Goal: Task Accomplishment & Management: Complete application form

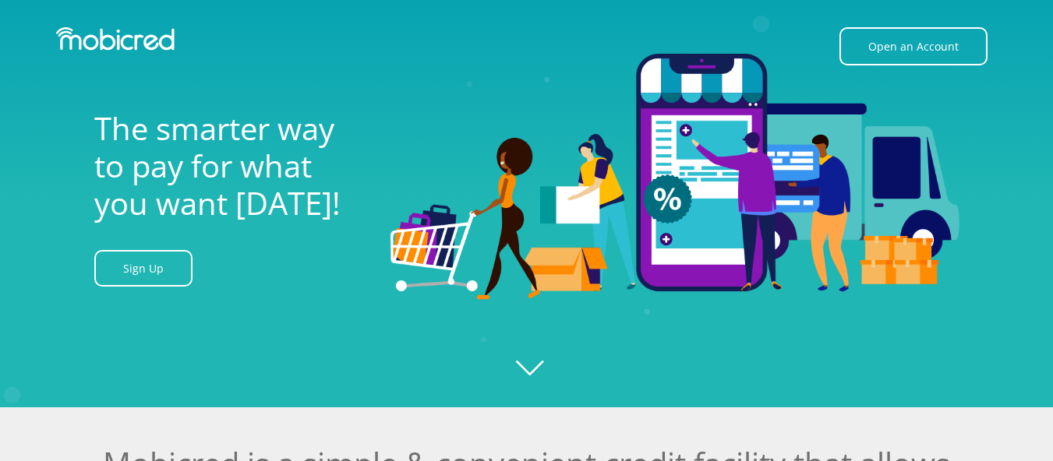
scroll to position [78, 0]
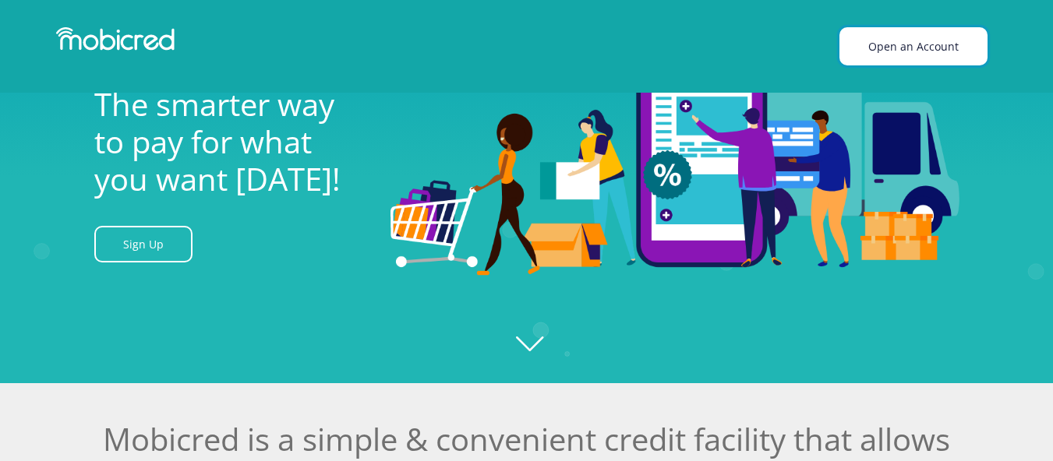
click at [924, 44] on link "Open an Account" at bounding box center [913, 46] width 148 height 38
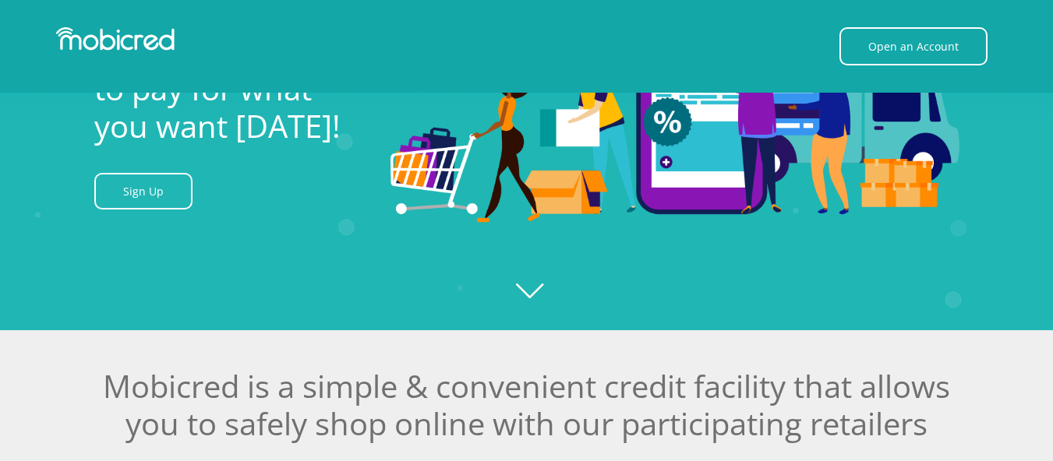
scroll to position [390, 0]
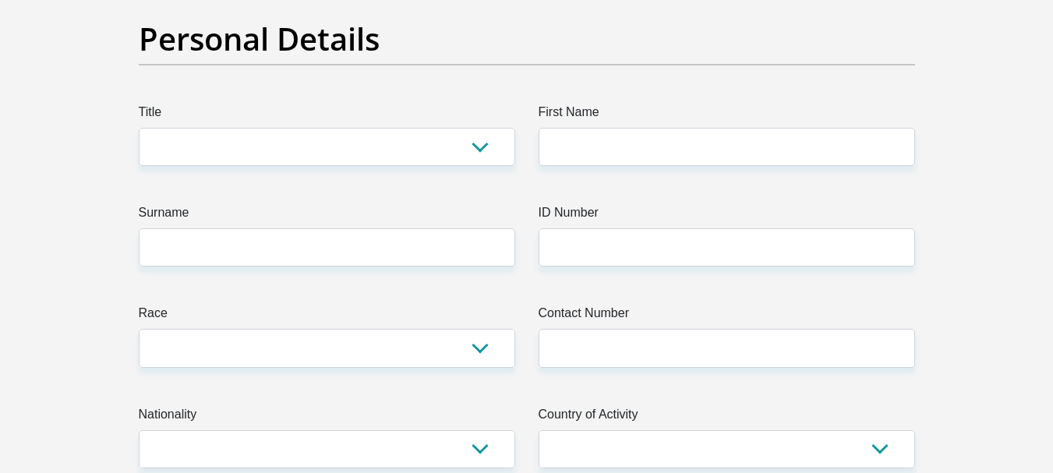
scroll to position [156, 0]
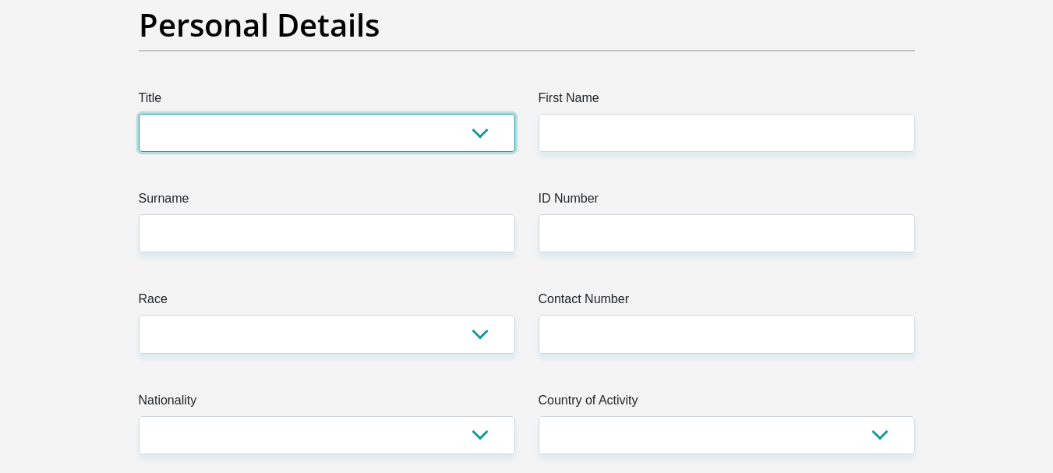
click at [477, 131] on select "Mr Ms Mrs Dr Other" at bounding box center [327, 133] width 376 height 38
select select "Mrs"
click at [139, 114] on select "Mr Ms Mrs Dr Other" at bounding box center [327, 133] width 376 height 38
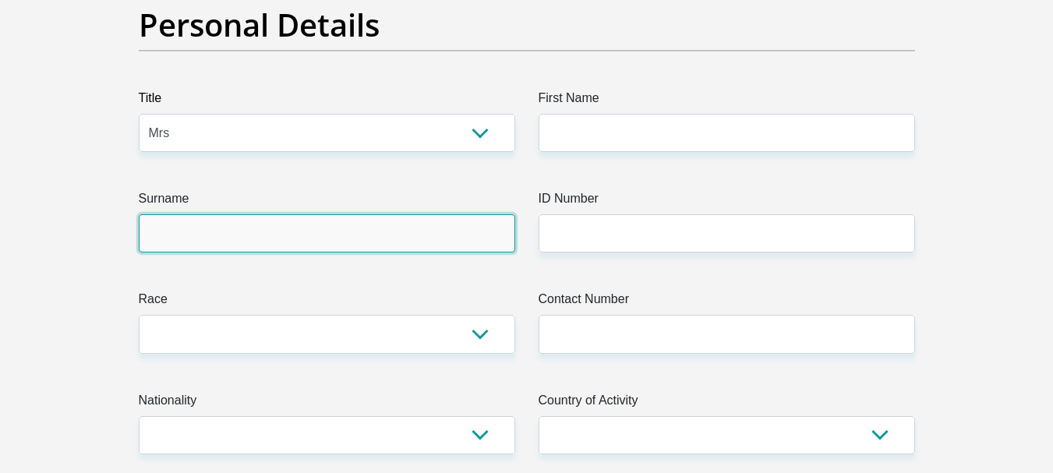
click at [486, 239] on input "Surname" at bounding box center [327, 233] width 376 height 38
type input "mogale"
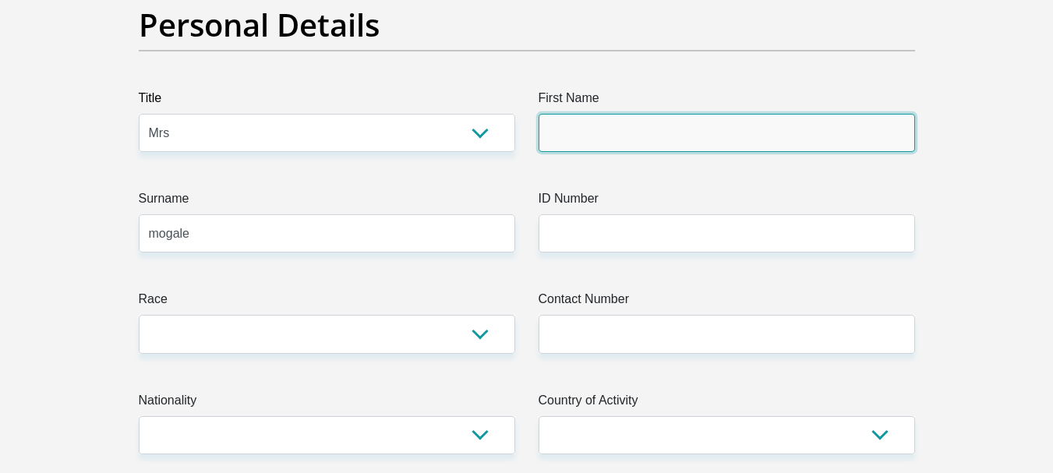
type input "dimakatso"
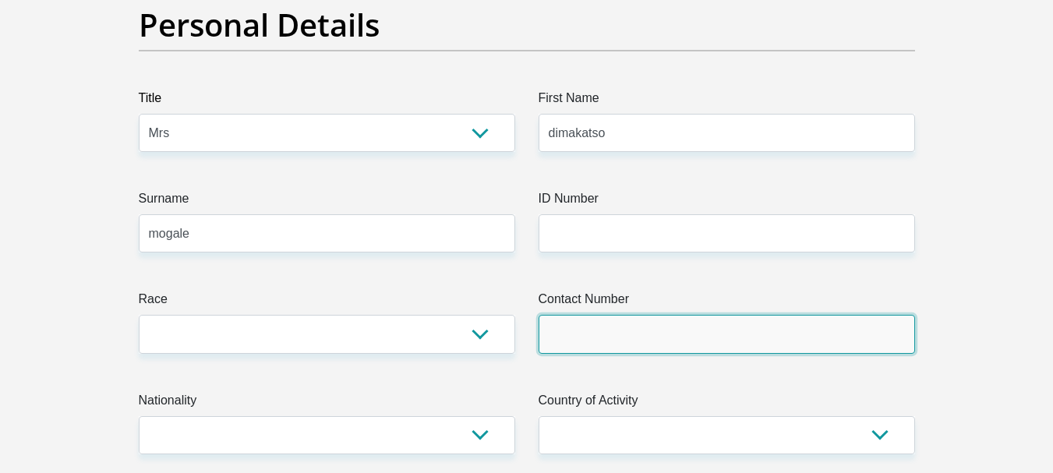
type input "0861113118"
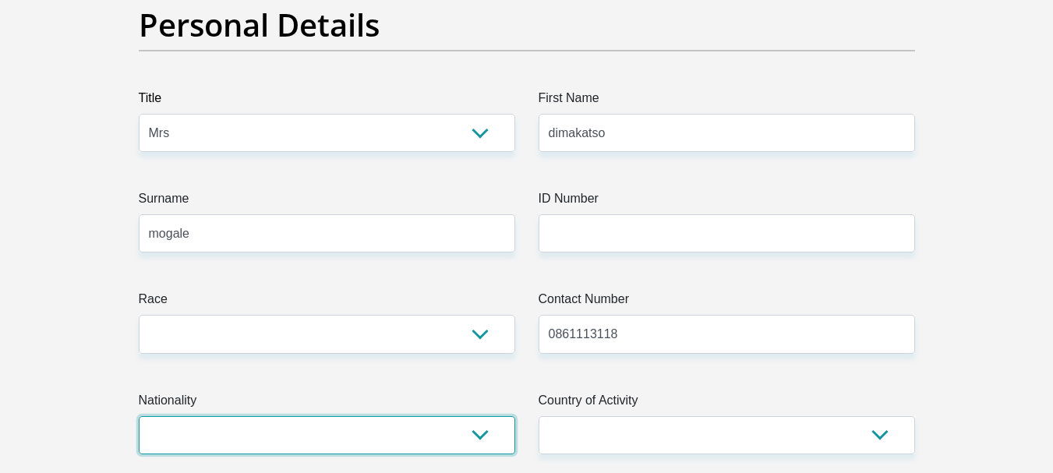
select select "ZAF"
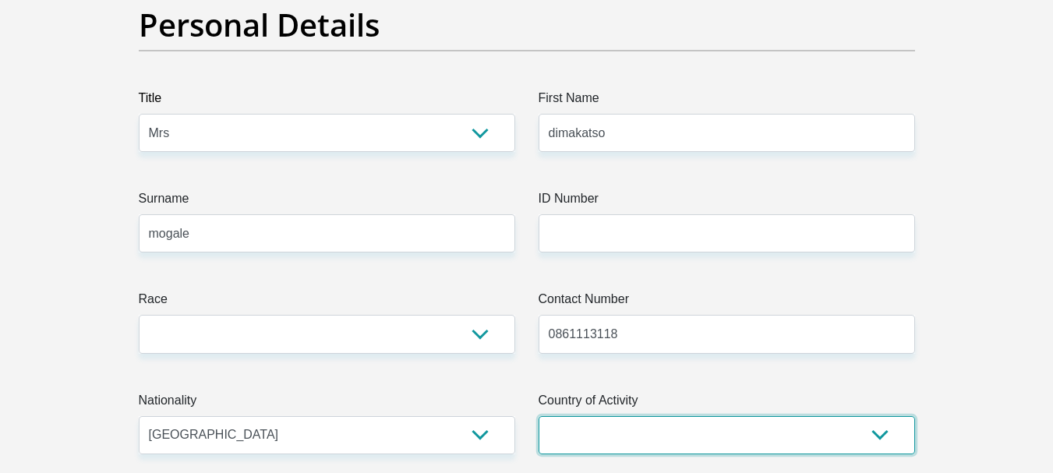
select select "ZAF"
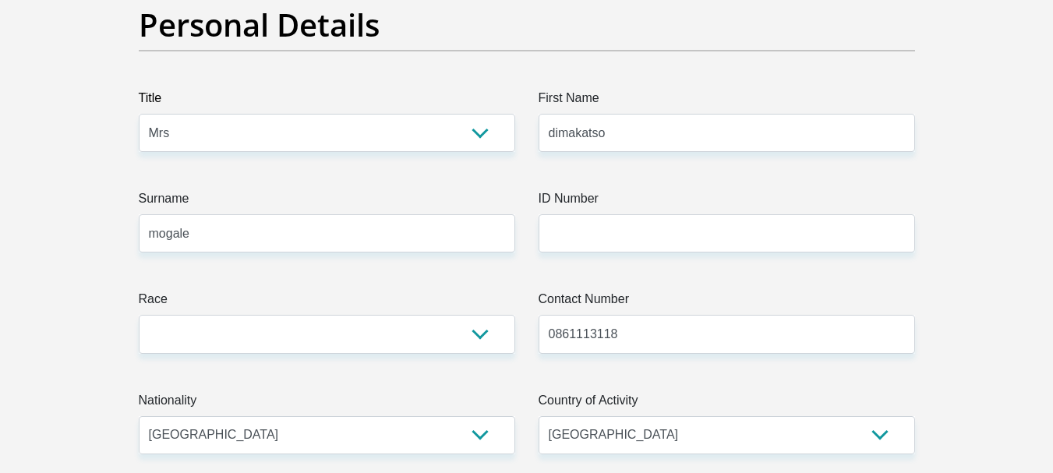
type input "1293 south street maxi building centurion"
type input "pretoria"
type input "0046"
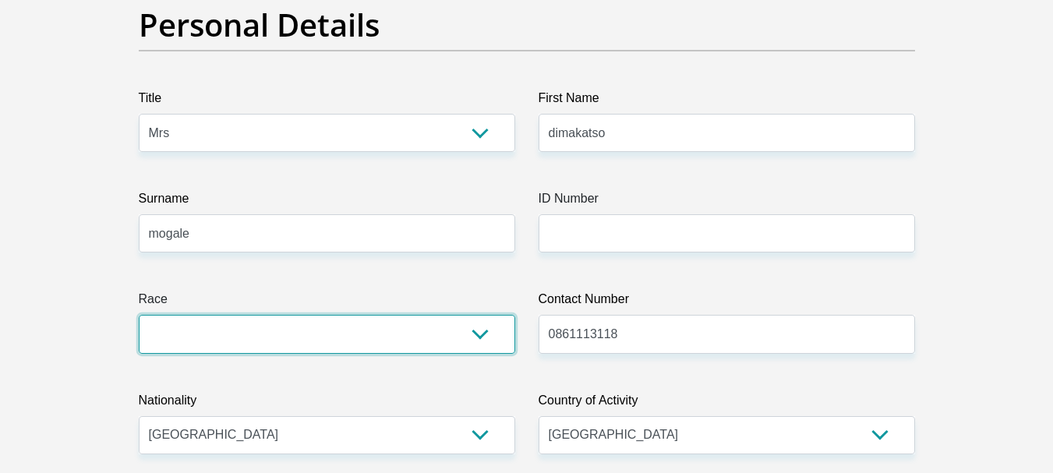
click at [483, 334] on select "Black Coloured Indian White Other" at bounding box center [327, 334] width 376 height 38
select select "1"
click at [139, 315] on select "Black Coloured Indian White Other" at bounding box center [327, 334] width 376 height 38
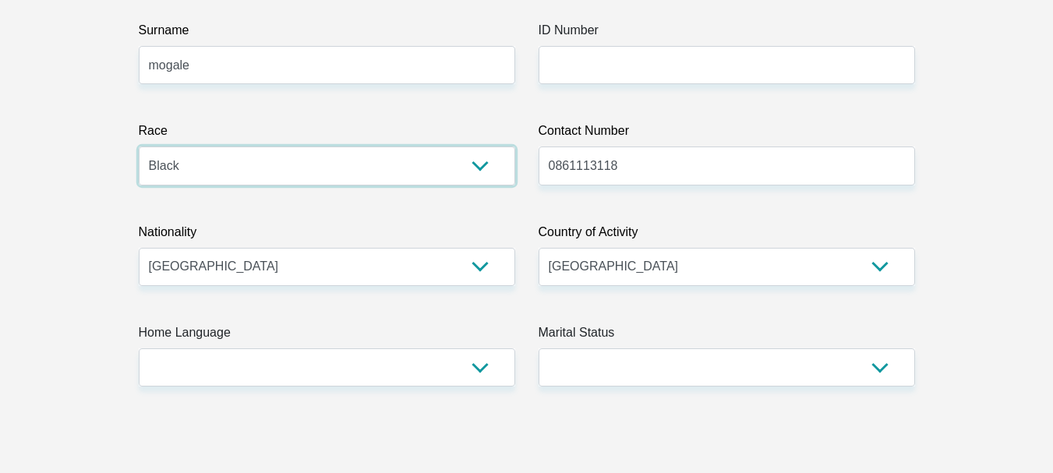
scroll to position [390, 0]
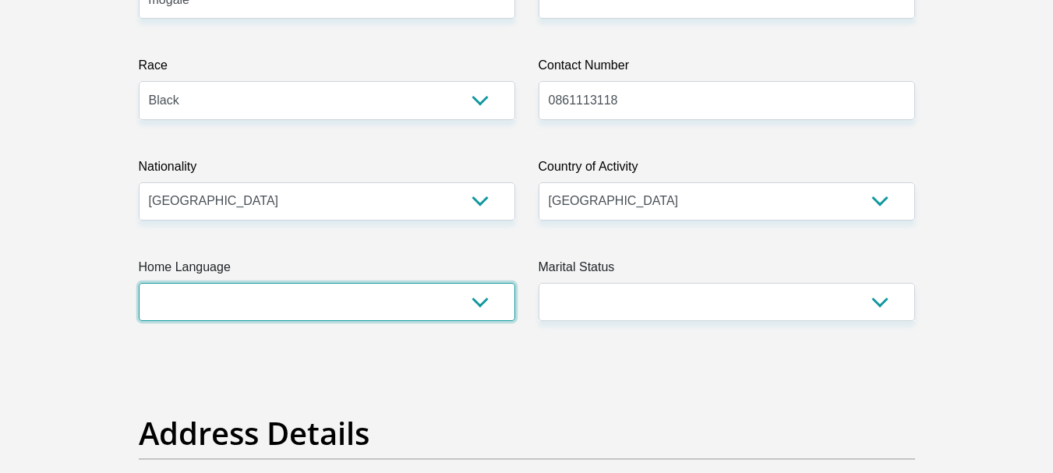
click at [483, 308] on select "Afrikaans English Sepedi South Ndebele Southern Sotho Swati Tsonga Tswana Venda…" at bounding box center [327, 302] width 376 height 38
click at [139, 283] on select "Afrikaans English Sepedi South Ndebele Southern Sotho Swati Tsonga Tswana Venda…" at bounding box center [327, 302] width 376 height 38
click at [478, 298] on select "Afrikaans English Sepedi South Ndebele Southern Sotho Swati Tsonga Tswana Venda…" at bounding box center [327, 302] width 376 height 38
select select "nso"
click at [139, 283] on select "Afrikaans English Sepedi South Ndebele Southern Sotho Swati Tsonga Tswana Venda…" at bounding box center [327, 302] width 376 height 38
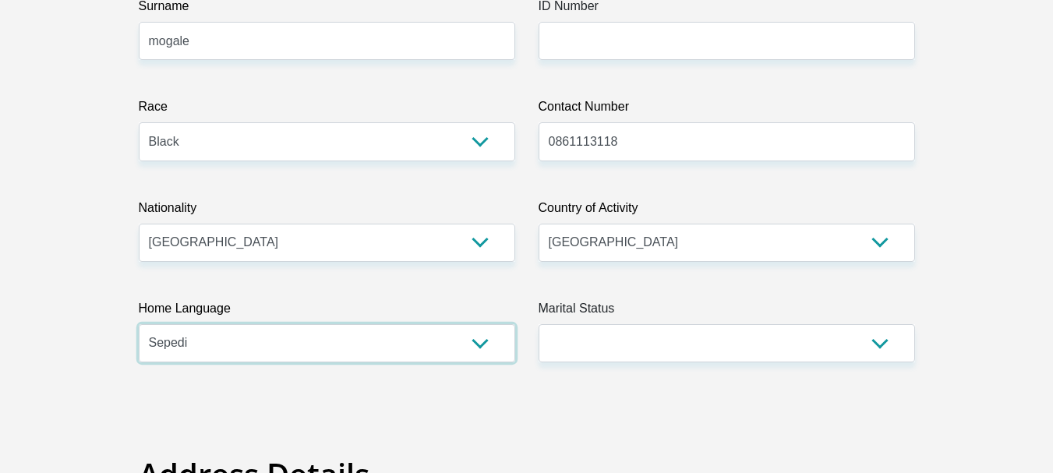
scroll to position [234, 0]
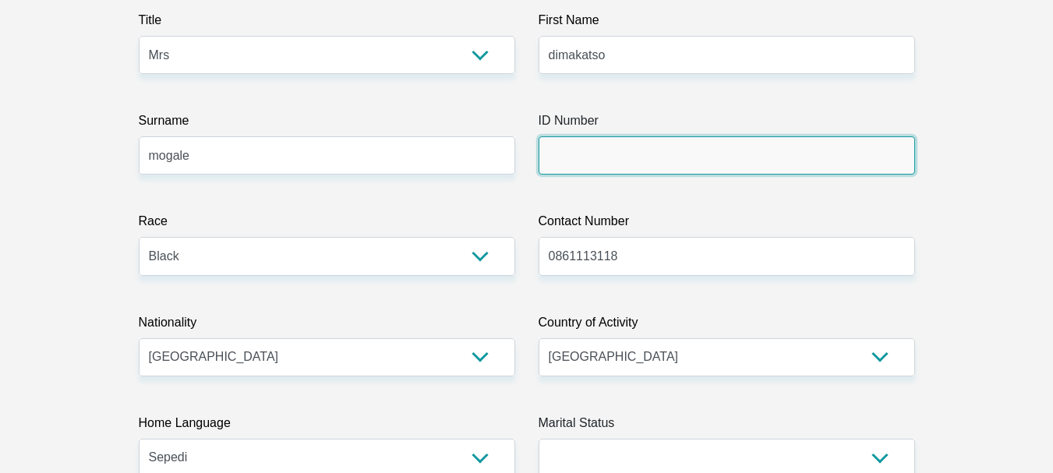
click at [590, 152] on input "ID Number" at bounding box center [726, 155] width 376 height 38
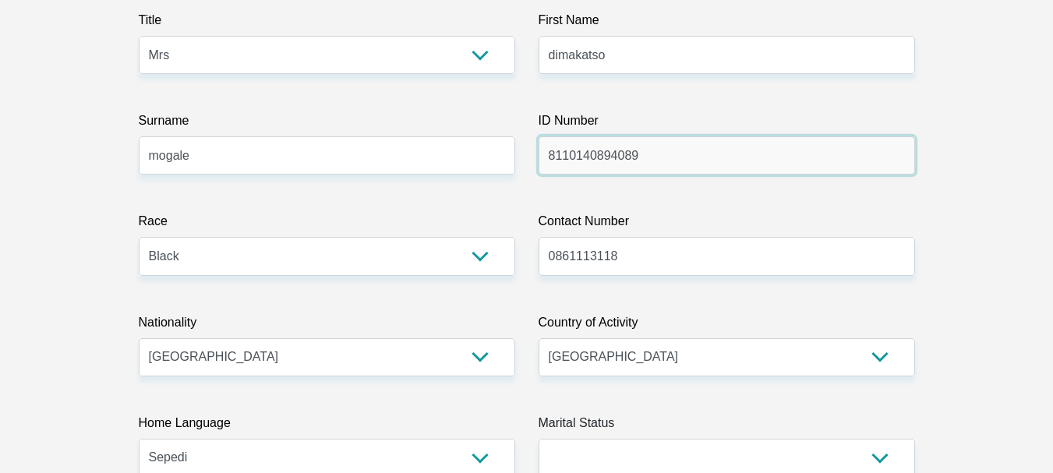
type input "8110140894089"
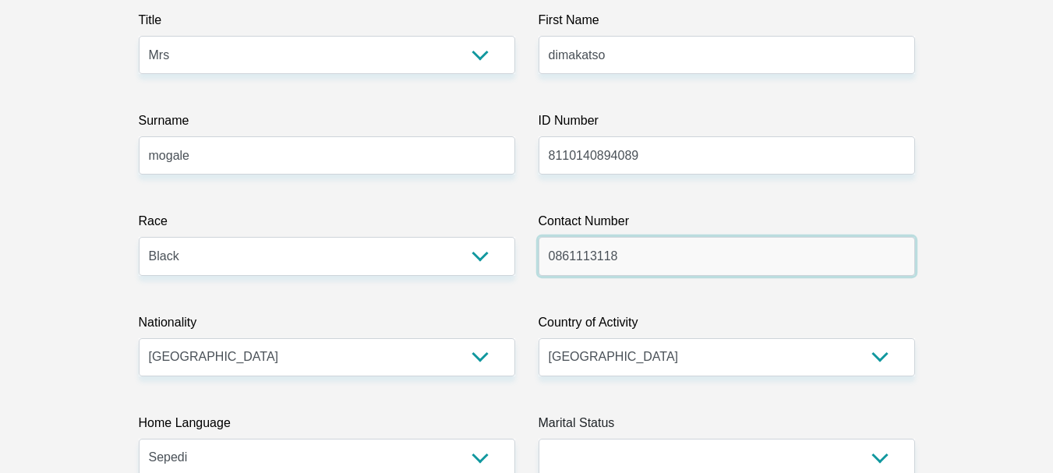
drag, startPoint x: 609, startPoint y: 252, endPoint x: 480, endPoint y: 252, distance: 129.3
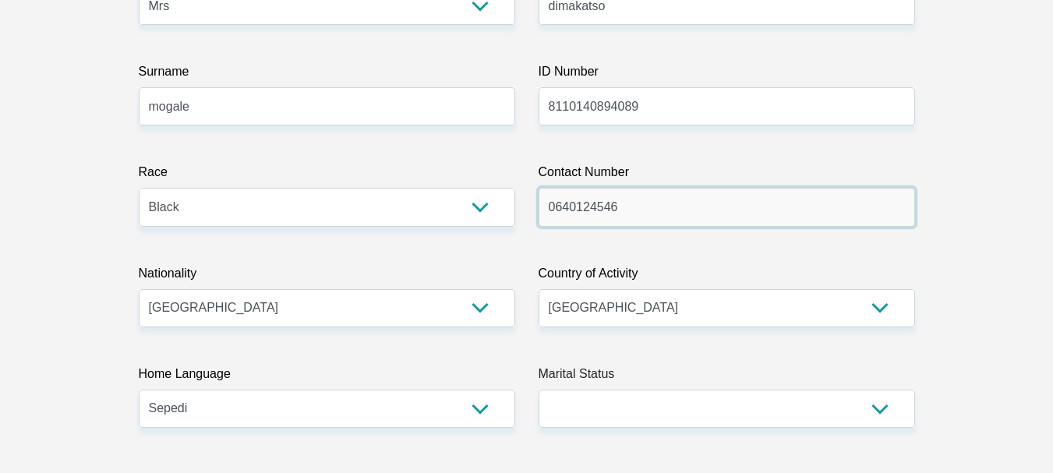
scroll to position [390, 0]
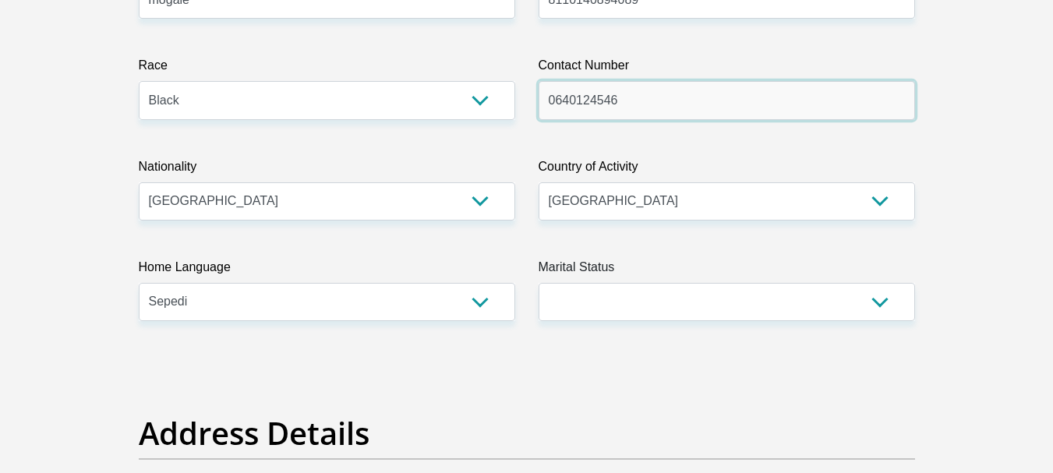
type input "0640124546"
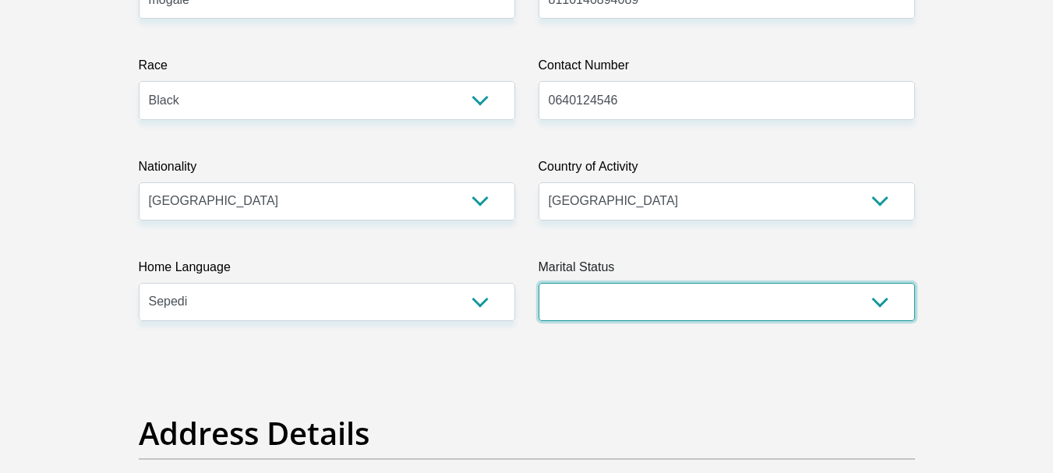
click at [879, 310] on select "Married ANC Single Divorced Widowed Married COP or Customary Law" at bounding box center [726, 302] width 376 height 38
select select "2"
click at [538, 283] on select "Married ANC Single Divorced Widowed Married COP or Customary Law" at bounding box center [726, 302] width 376 height 38
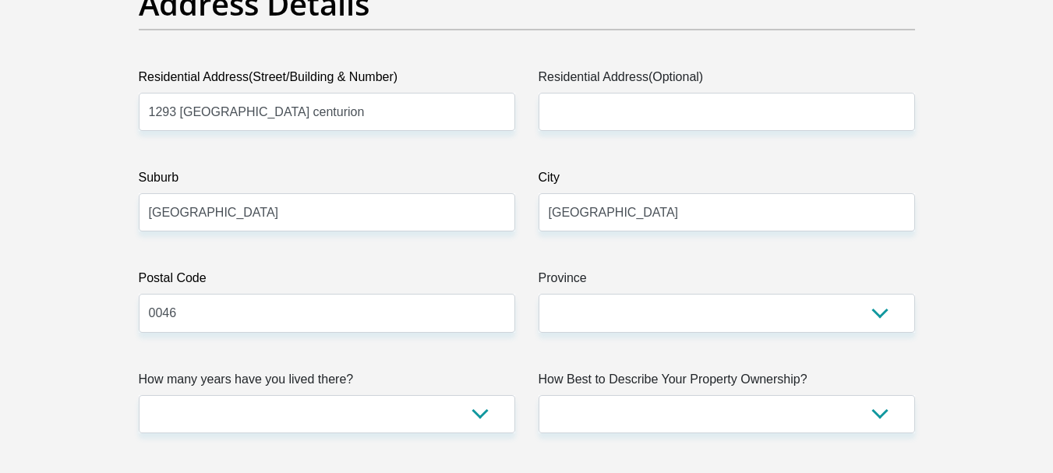
scroll to position [857, 0]
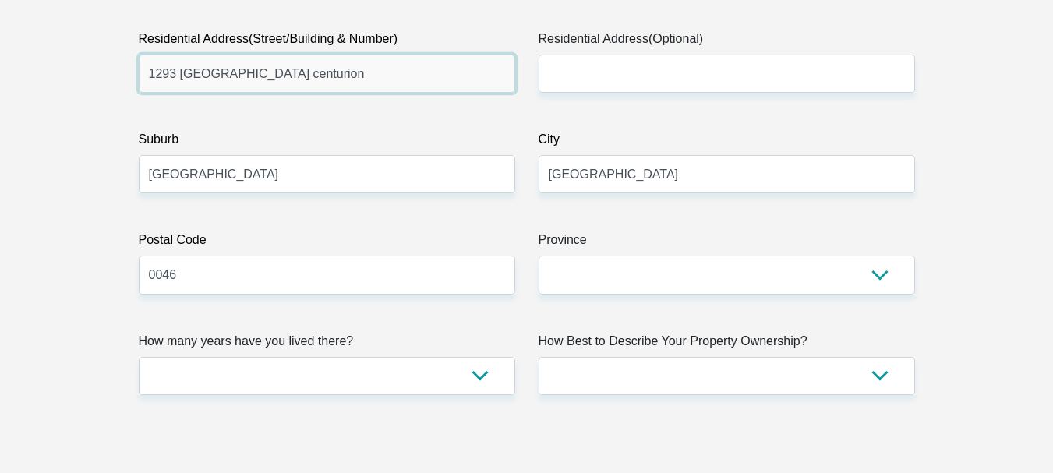
drag, startPoint x: 386, startPoint y: 78, endPoint x: 78, endPoint y: 92, distance: 308.9
type input "2 letsipane street"
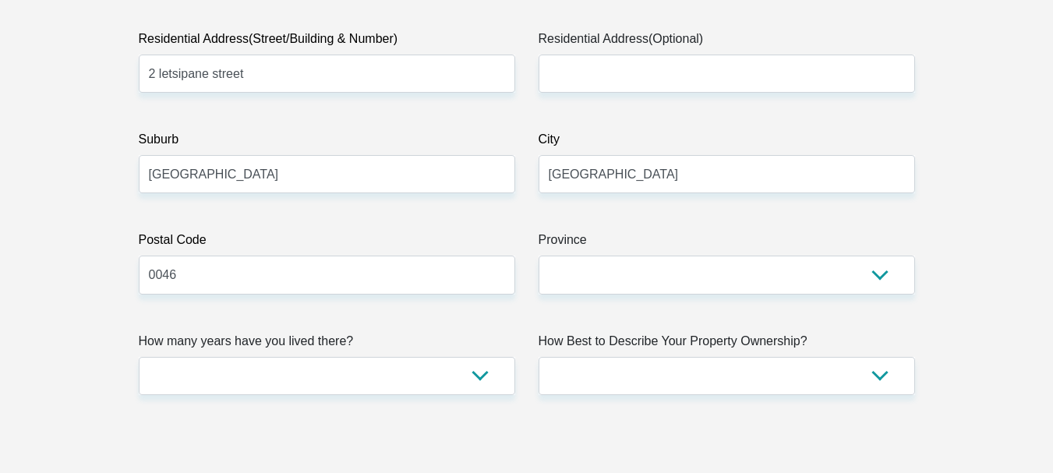
click at [202, 277] on input "0046" at bounding box center [327, 275] width 376 height 38
type input "0125"
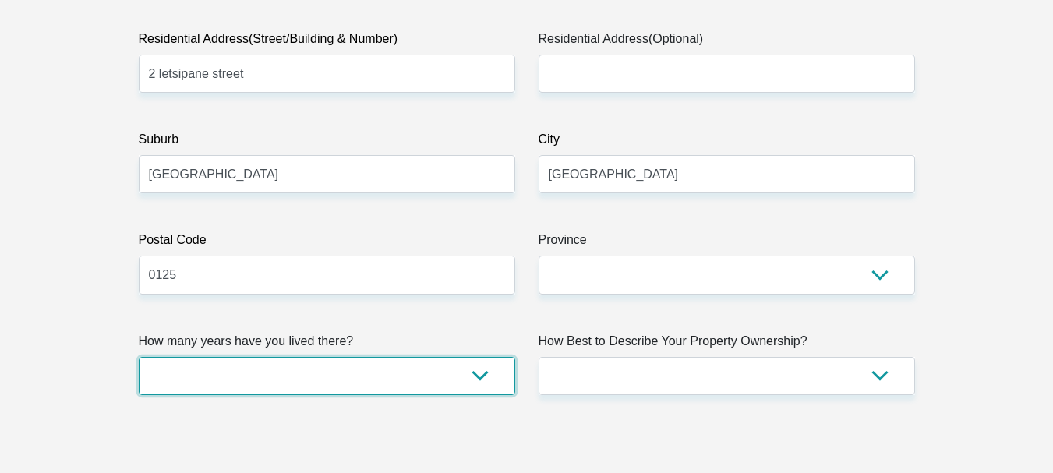
click at [483, 368] on select "less than 1 year 1-3 years 3-5 years 5+ years" at bounding box center [327, 376] width 376 height 38
select select "5"
click at [139, 357] on select "less than 1 year 1-3 years 3-5 years 5+ years" at bounding box center [327, 376] width 376 height 38
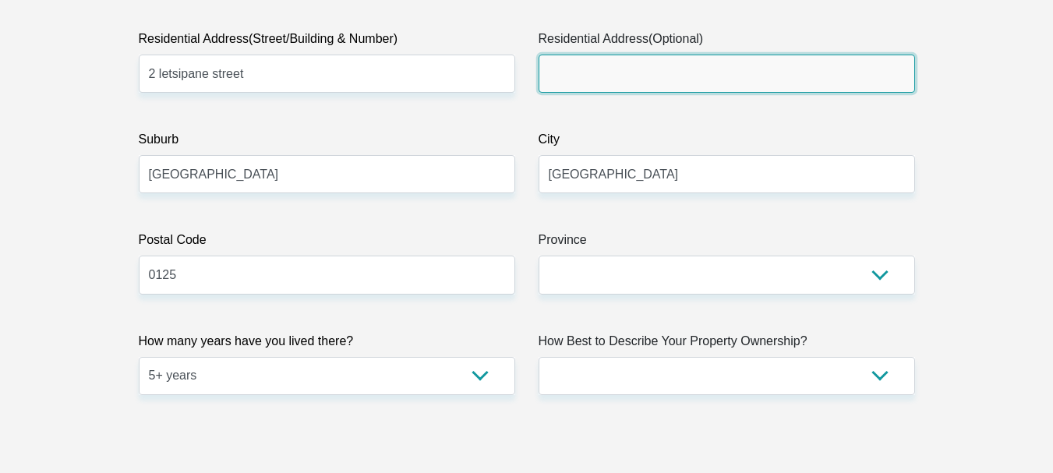
click at [741, 83] on input "Residential Address(Optional)" at bounding box center [726, 74] width 376 height 38
type input "soulsville pretoria"
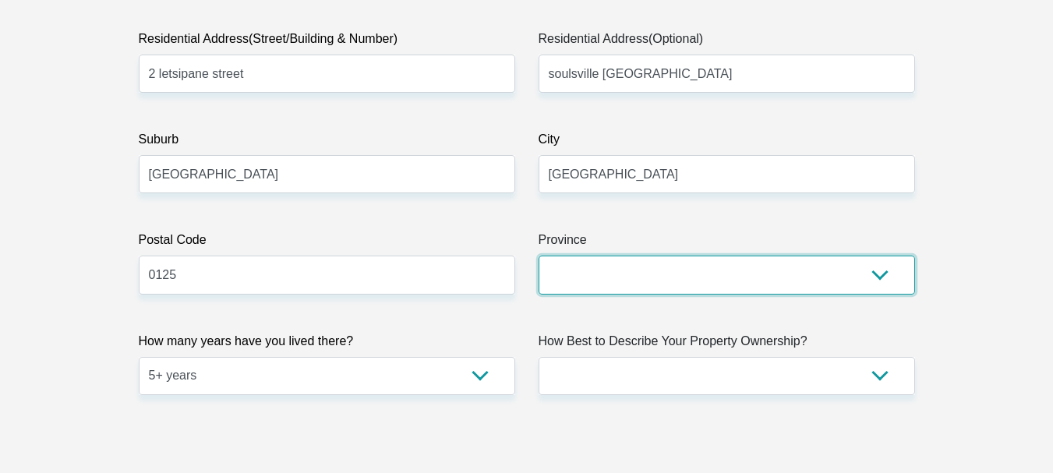
click at [881, 277] on select "Eastern Cape Free State Gauteng KwaZulu-Natal Limpopo Mpumalanga Northern Cape …" at bounding box center [726, 275] width 376 height 38
select select "Gauteng"
click at [538, 256] on select "Eastern Cape Free State Gauteng KwaZulu-Natal Limpopo Mpumalanga Northern Cape …" at bounding box center [726, 275] width 376 height 38
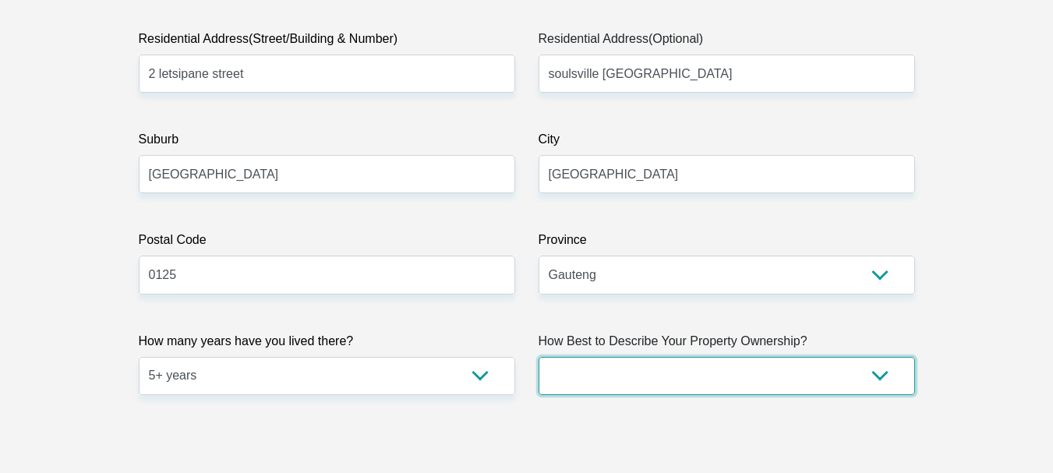
click at [876, 376] on select "Owned Rented Family Owned Company Dwelling" at bounding box center [726, 376] width 376 height 38
select select "parents"
click at [538, 357] on select "Owned Rented Family Owned Company Dwelling" at bounding box center [726, 376] width 376 height 38
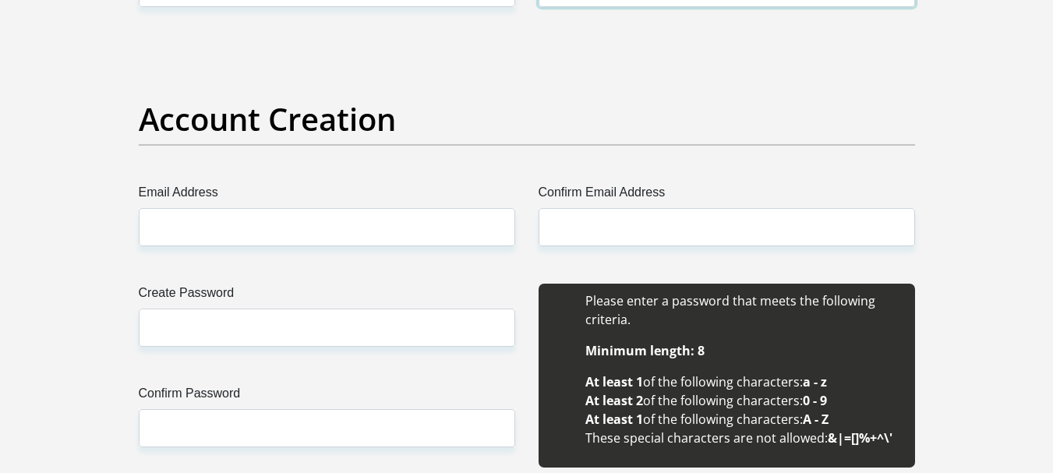
scroll to position [1247, 0]
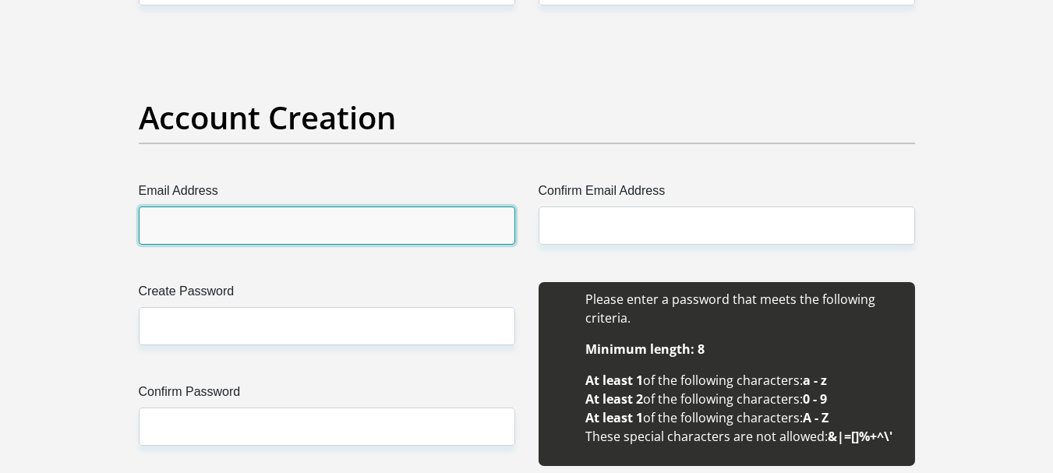
click at [209, 232] on input "Email Address" at bounding box center [327, 225] width 376 height 38
type input "dimakatso@swu.co.za"
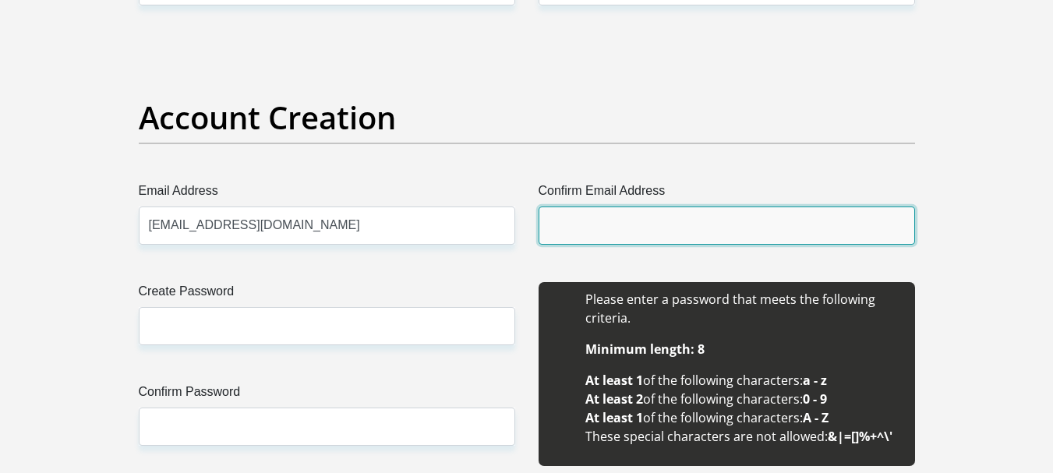
type input "dimakatso@swu.co.za"
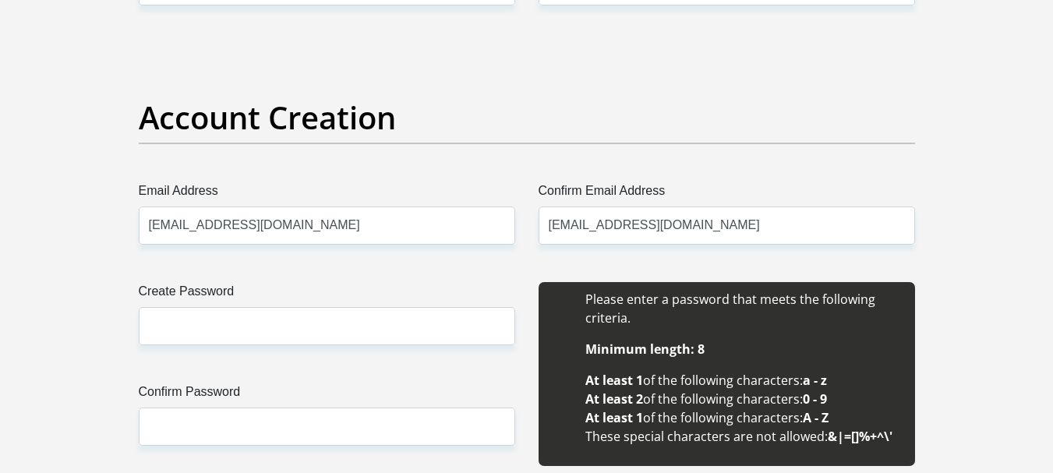
type input "dimakatso"
type input "mogale"
type input "0861113118"
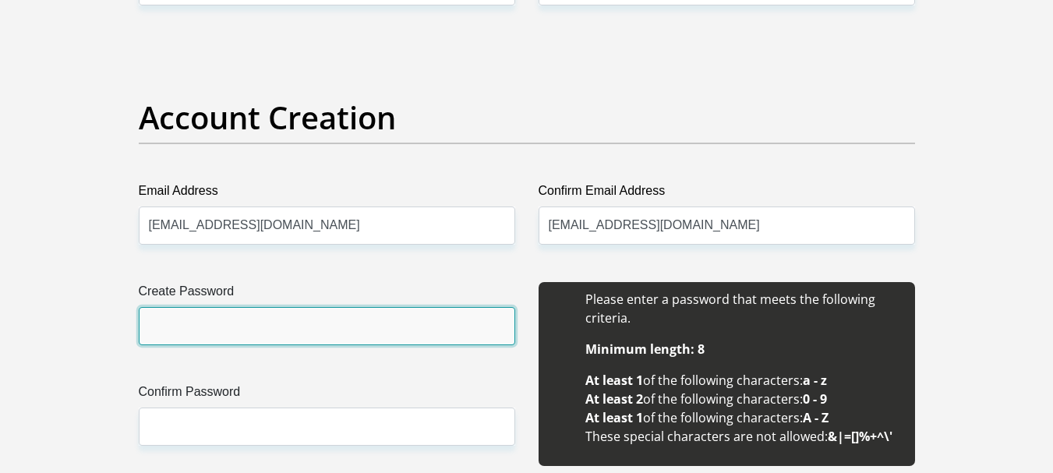
click at [224, 327] on input "Create Password" at bounding box center [327, 326] width 376 height 38
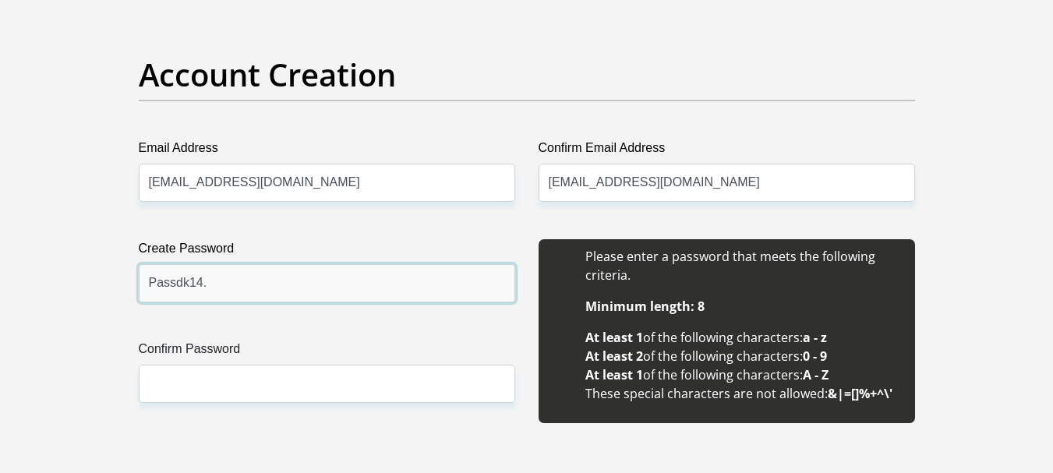
scroll to position [1325, 0]
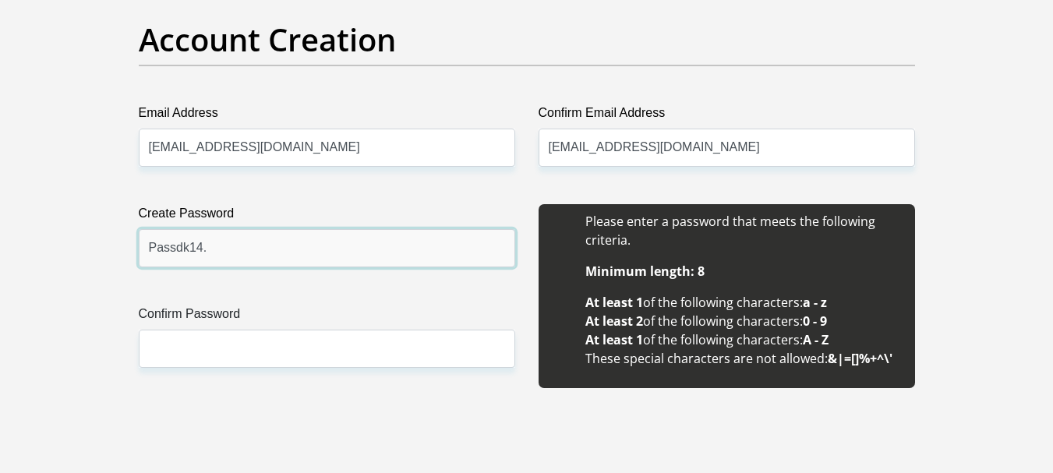
type input "Passdk14."
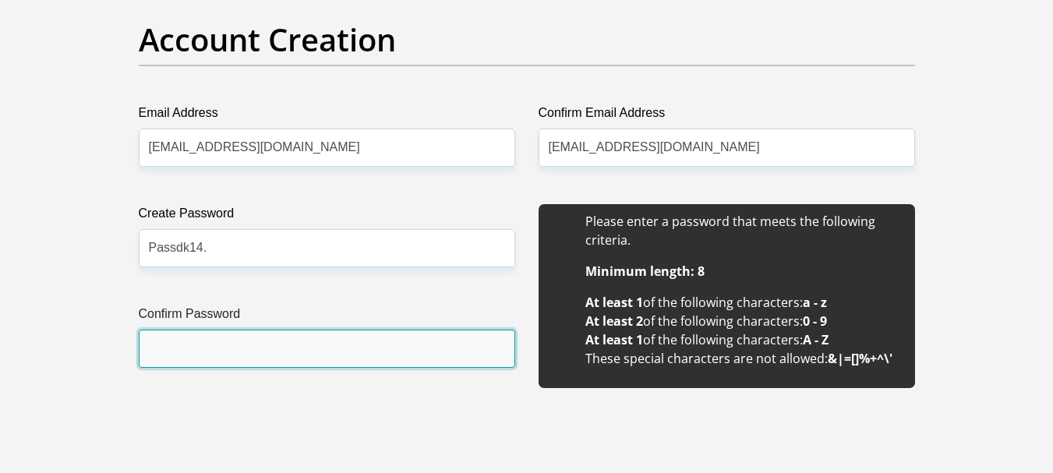
click at [228, 341] on input "Confirm Password" at bounding box center [327, 349] width 376 height 38
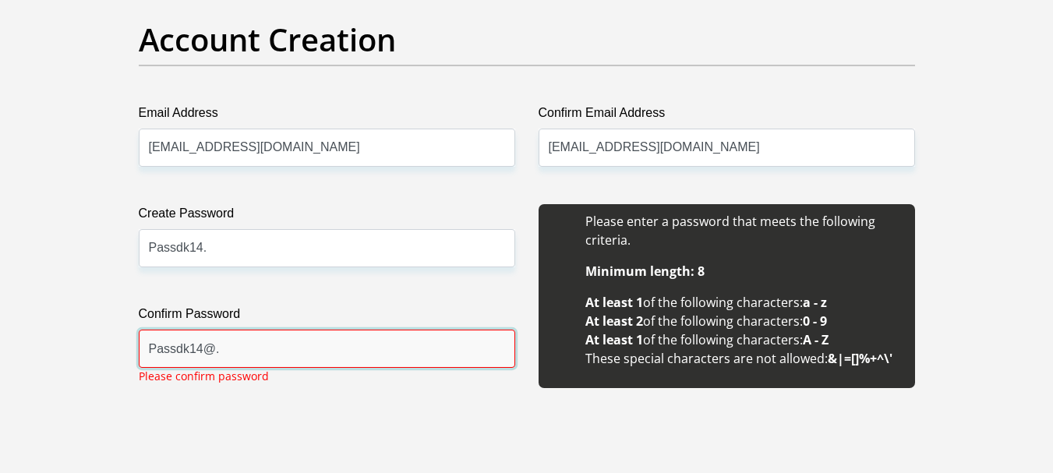
type input "Passdk14@."
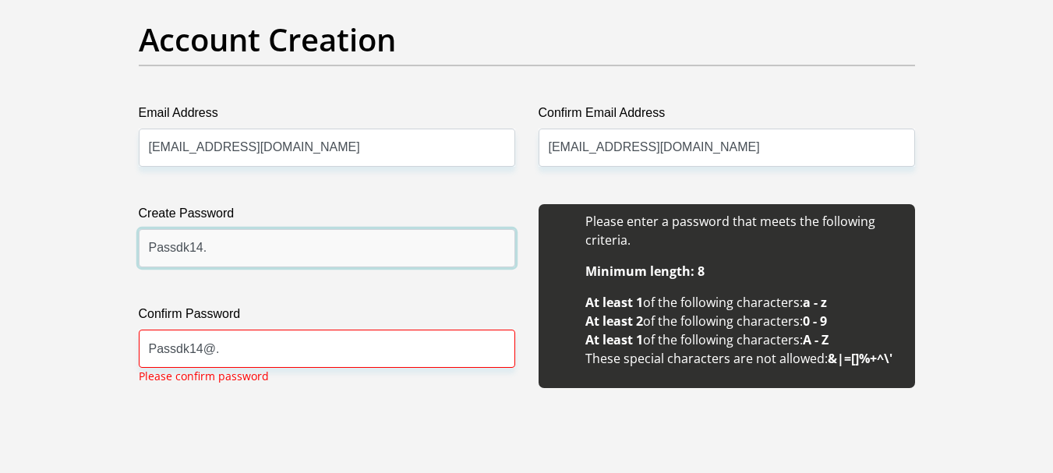
click at [199, 247] on input "Passdk14." at bounding box center [327, 248] width 376 height 38
click at [253, 256] on input "Passdk14@." at bounding box center [327, 248] width 376 height 38
click at [162, 248] on input "Passdk14@." at bounding box center [327, 248] width 376 height 38
click at [203, 256] on input "Passdk14@." at bounding box center [327, 248] width 376 height 38
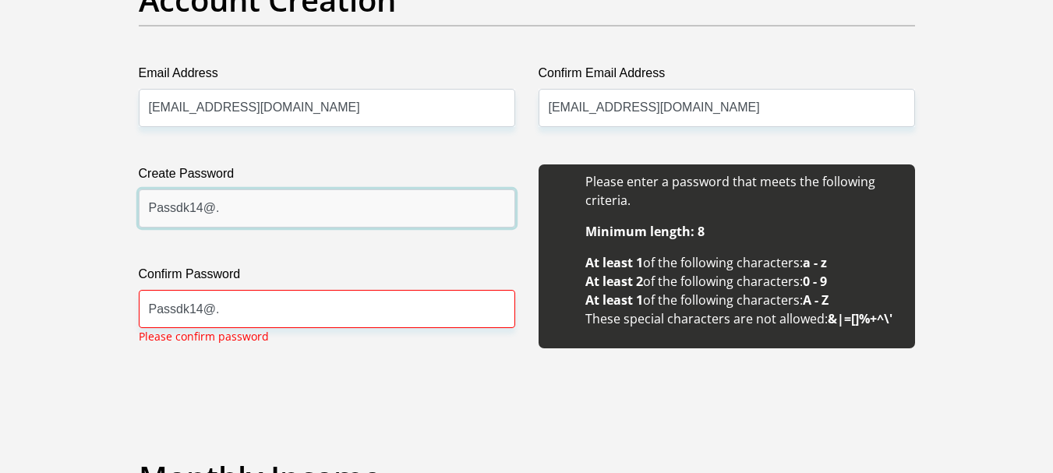
scroll to position [1403, 0]
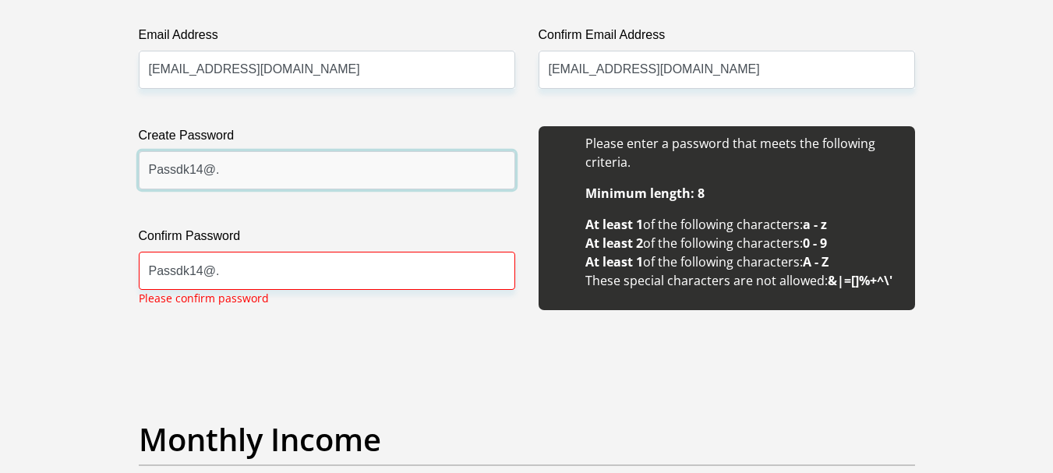
type input "Passdk14@."
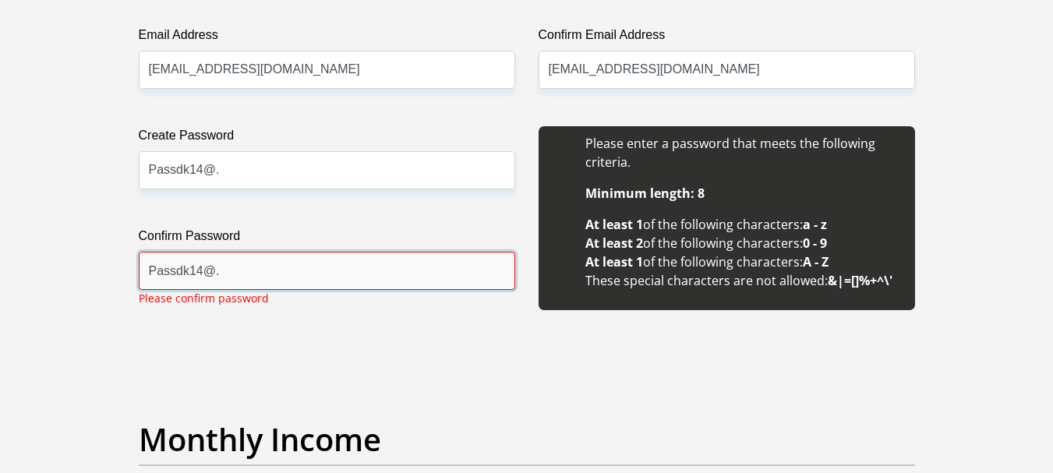
click at [221, 274] on input "Passdk14@." at bounding box center [327, 271] width 376 height 38
drag, startPoint x: 222, startPoint y: 274, endPoint x: 115, endPoint y: 270, distance: 107.6
type input "Passdk14@."
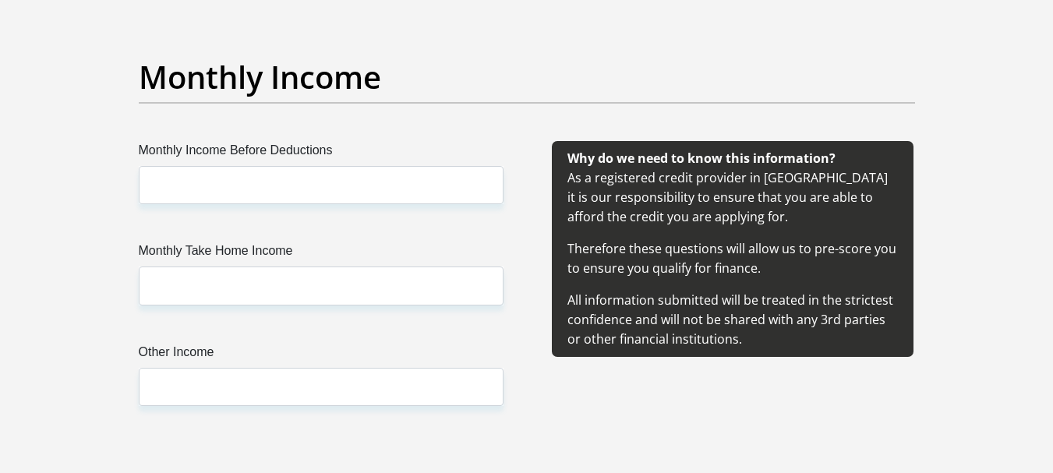
scroll to position [1792, 0]
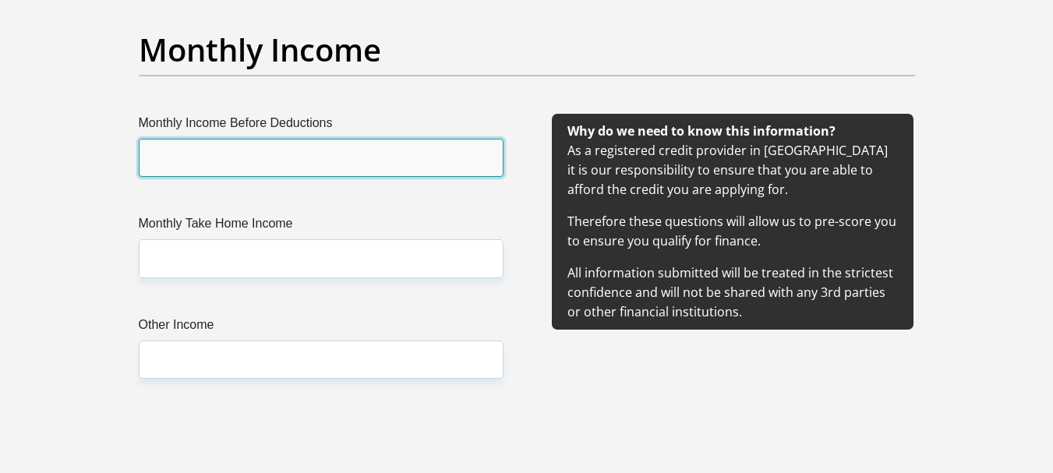
click at [162, 143] on input "Monthly Income Before Deductions" at bounding box center [321, 158] width 365 height 38
type input "10000"
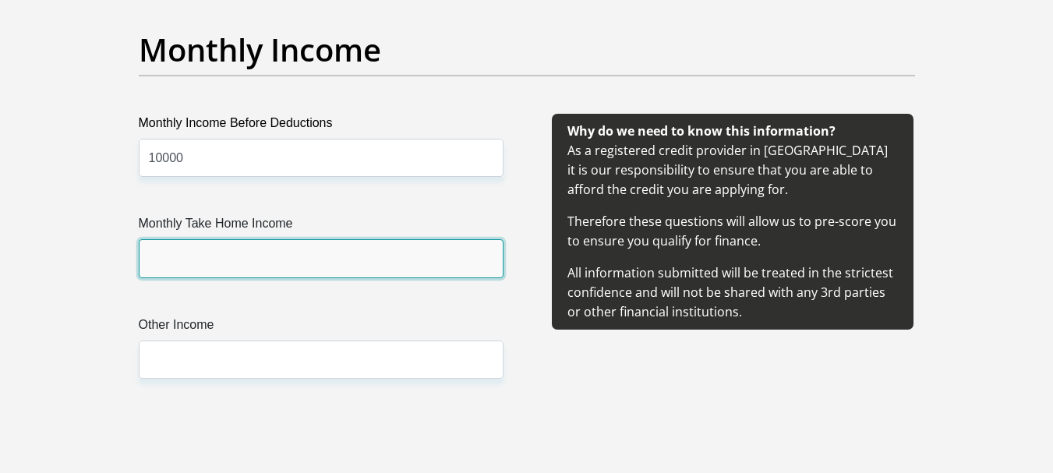
click at [156, 252] on input "Monthly Take Home Income" at bounding box center [321, 258] width 365 height 38
type input "7500"
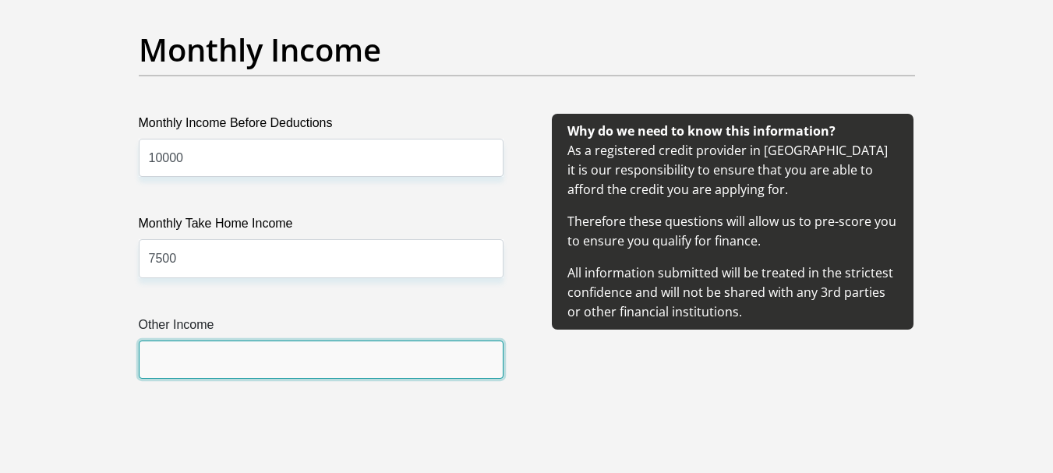
click at [224, 357] on input "Other Income" at bounding box center [321, 360] width 365 height 38
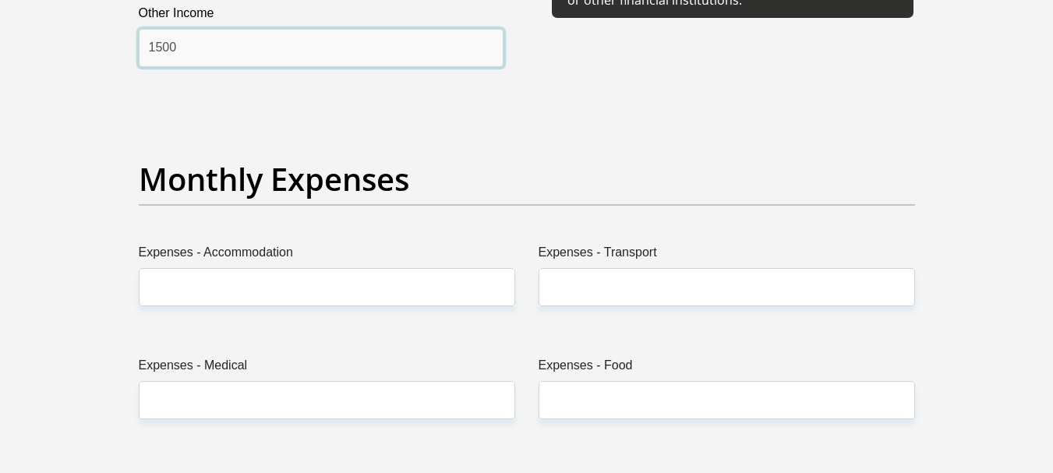
scroll to position [2182, 0]
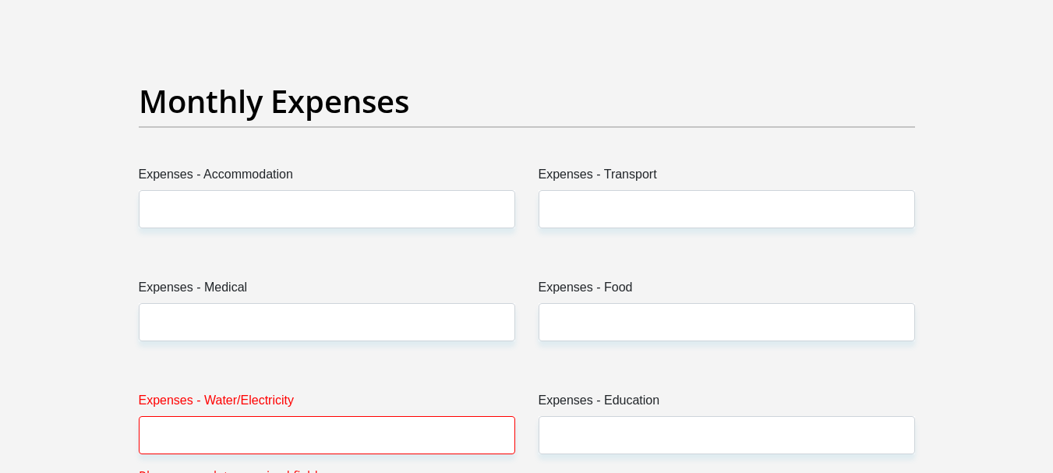
type input "1500"
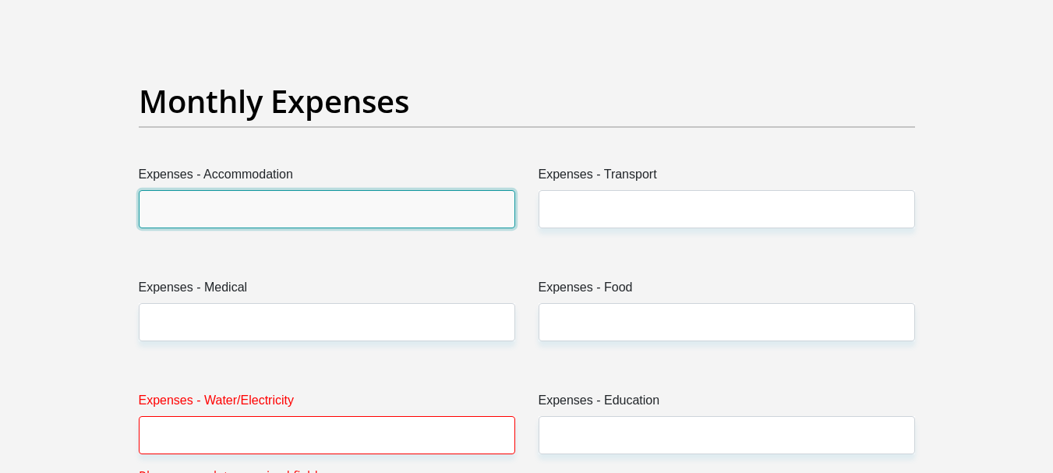
click at [215, 201] on input "Expenses - Accommodation" at bounding box center [327, 209] width 376 height 38
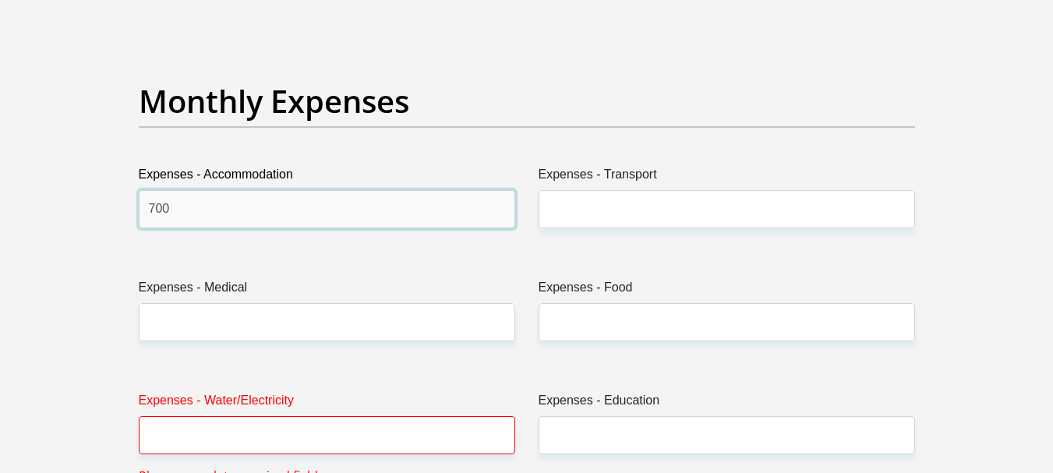
type input "700"
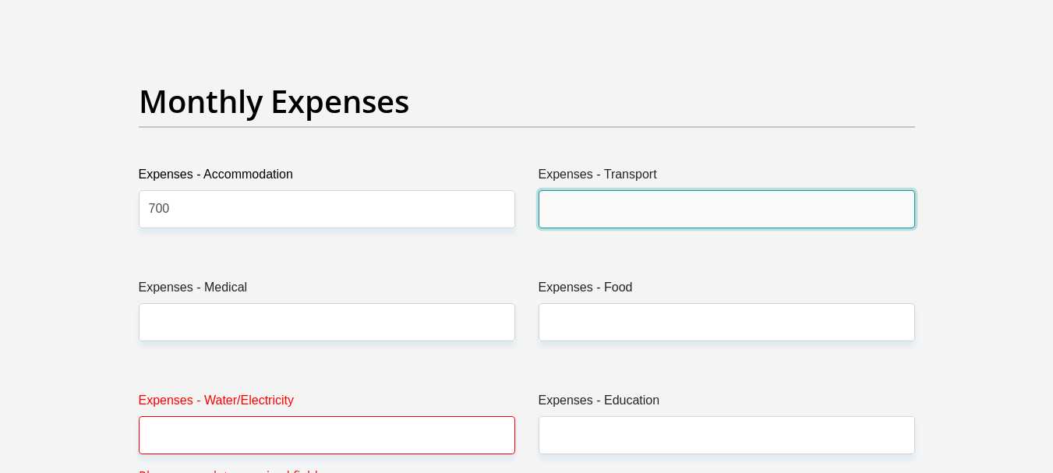
click at [626, 206] on input "Expenses - Transport" at bounding box center [726, 209] width 376 height 38
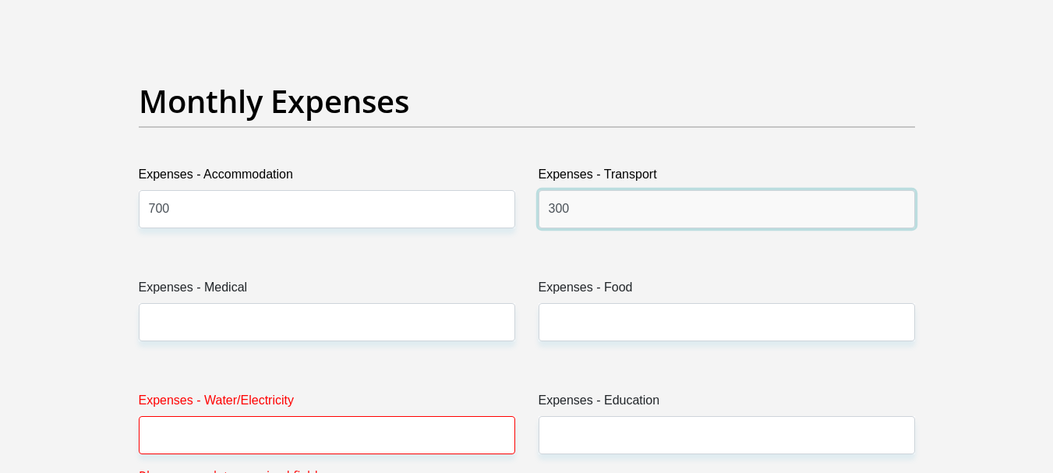
type input "300"
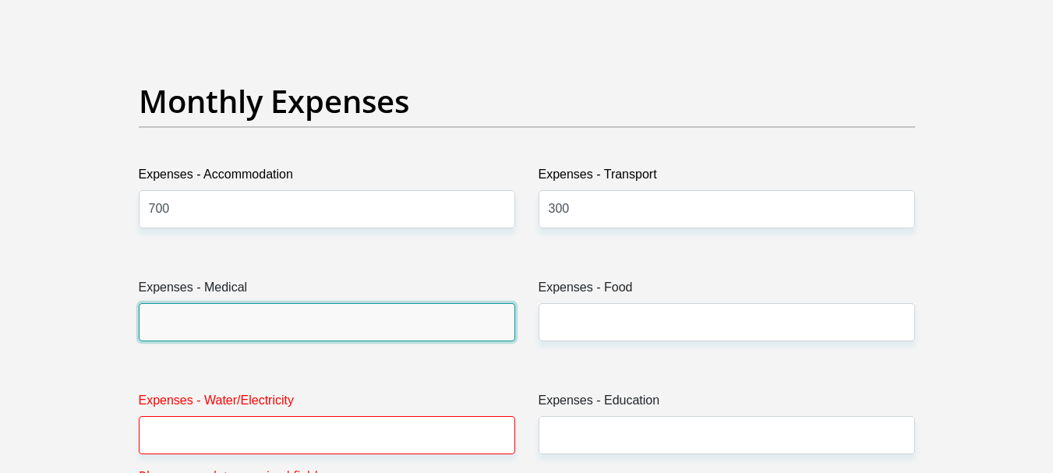
click at [244, 330] on input "Expenses - Medical" at bounding box center [327, 322] width 376 height 38
type input "0000"
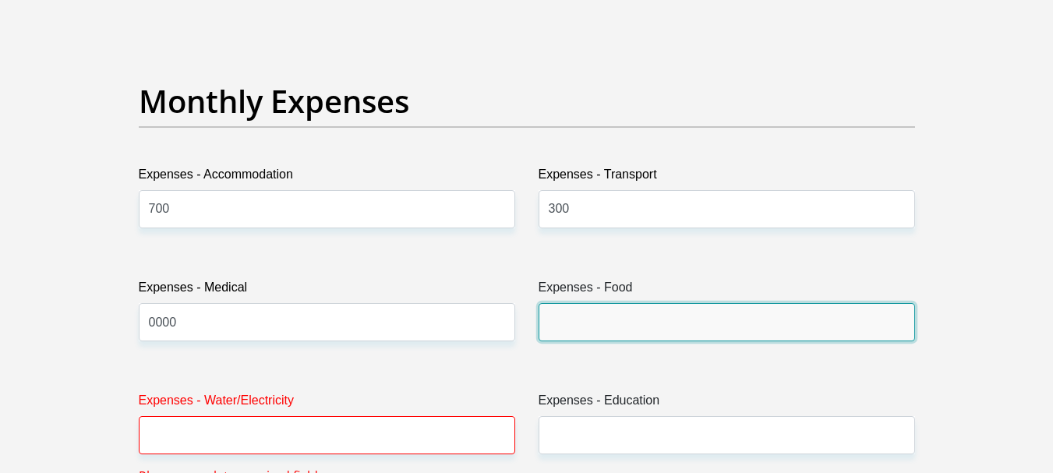
click at [616, 330] on input "Expenses - Food" at bounding box center [726, 322] width 376 height 38
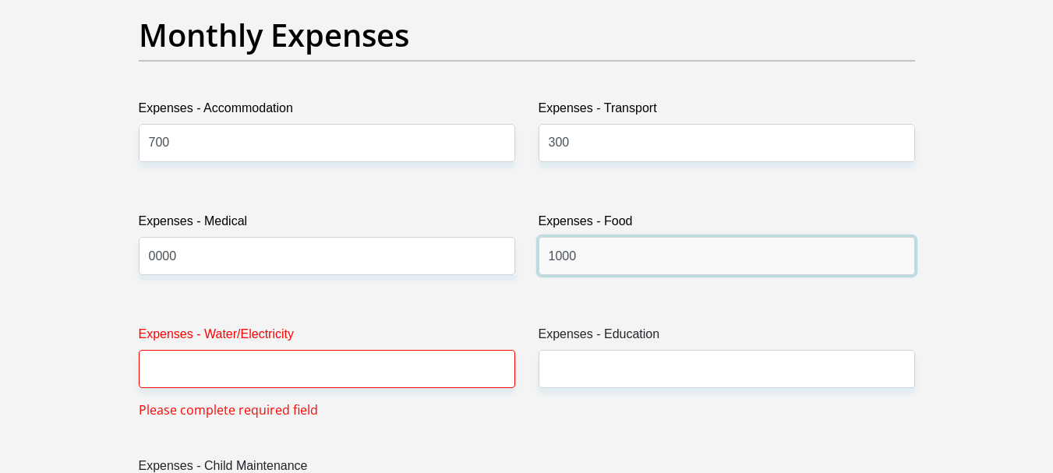
scroll to position [2338, 0]
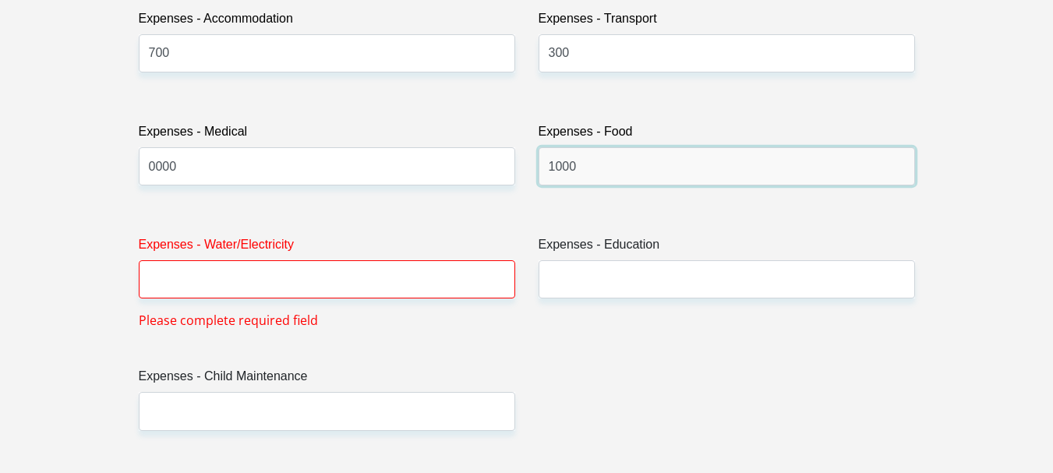
type input "1000"
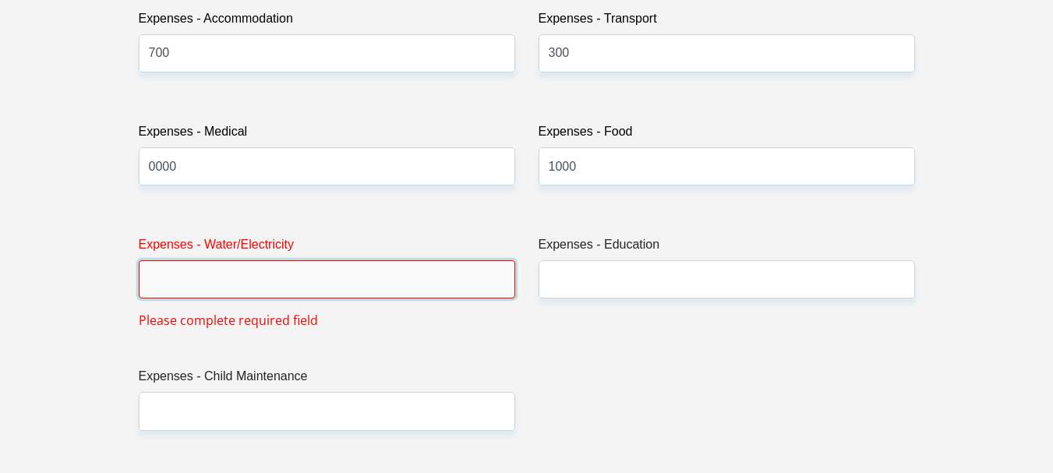
click at [219, 284] on input "Expenses - Water/Electricity" at bounding box center [327, 279] width 376 height 38
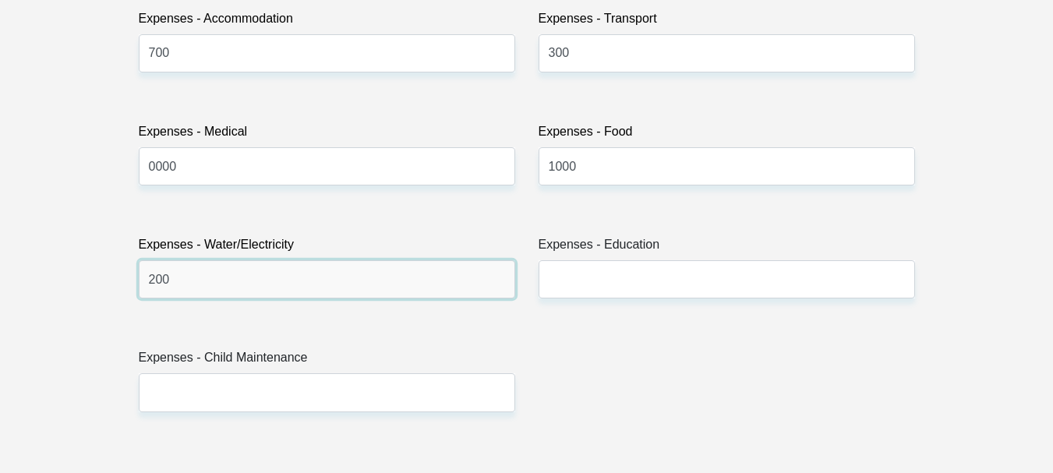
type input "200"
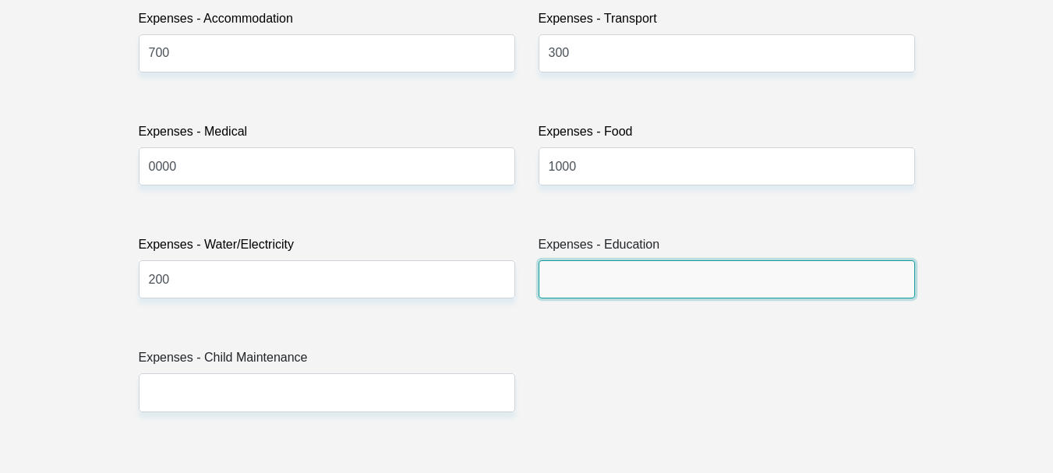
click at [593, 271] on input "Expenses - Education" at bounding box center [726, 279] width 376 height 38
type input "0000"
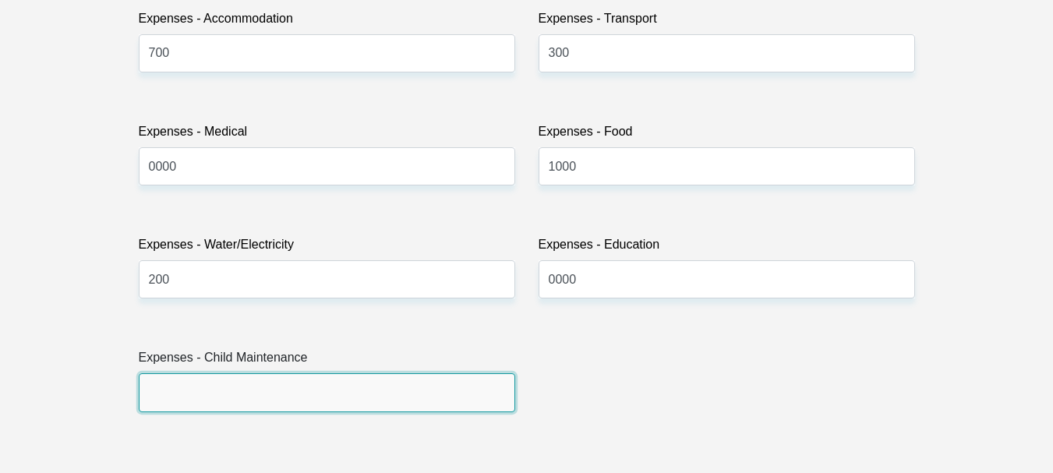
click at [177, 387] on input "Expenses - Child Maintenance" at bounding box center [327, 392] width 376 height 38
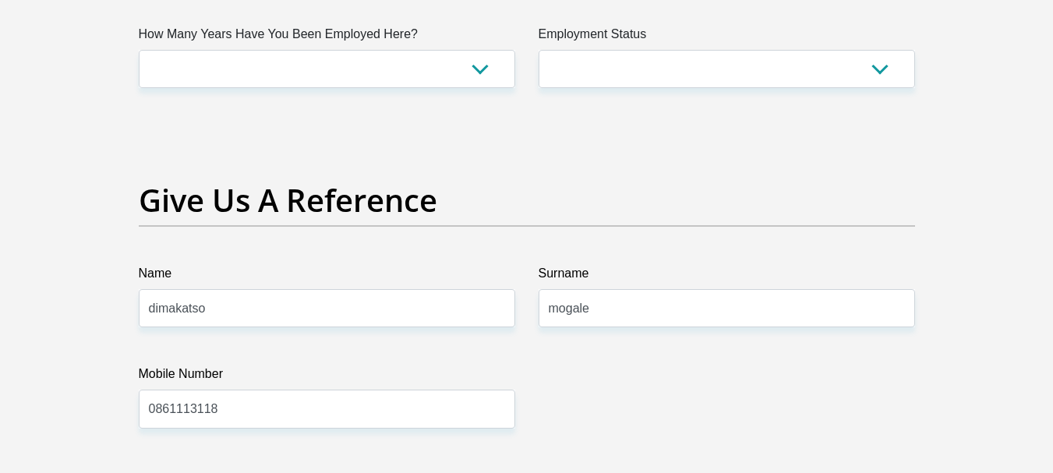
scroll to position [2727, 0]
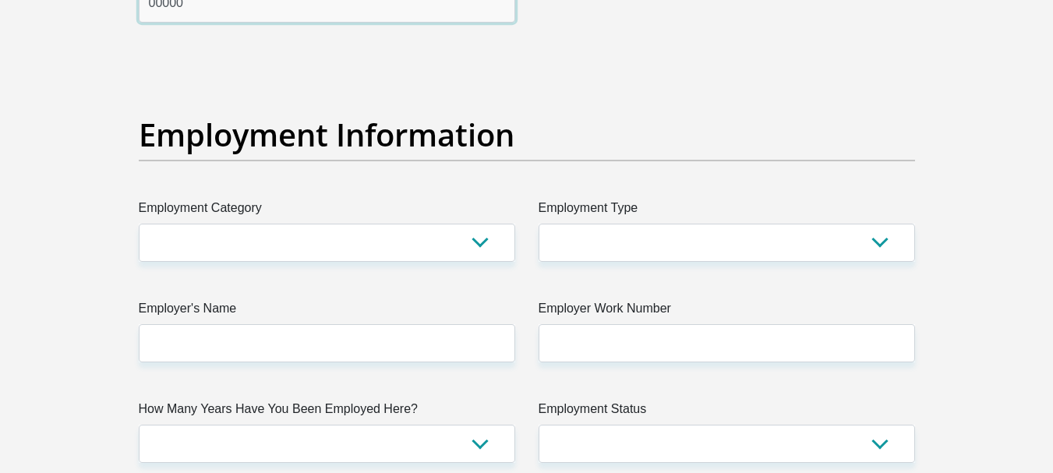
type input "00000"
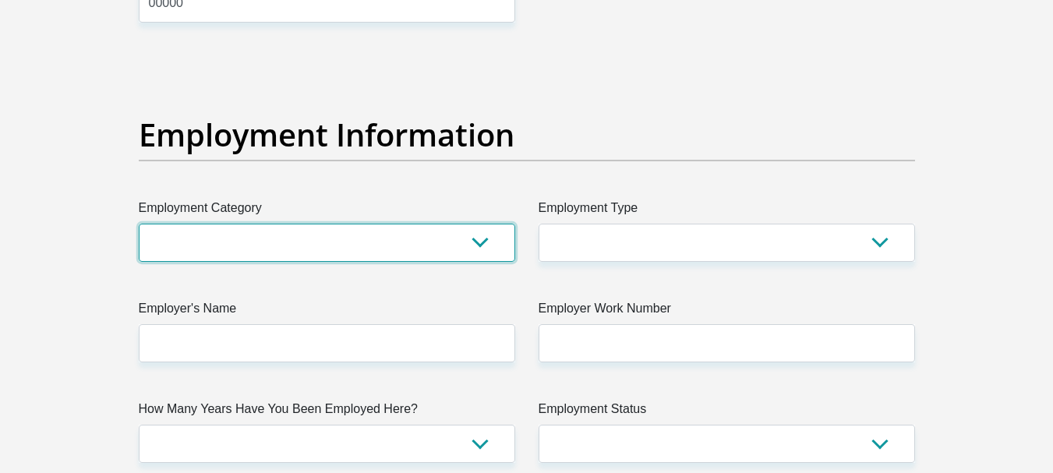
click at [477, 243] on select "AGRICULTURE ALCOHOL & TOBACCO CONSTRUCTION MATERIALS METALLURGY EQUIPMENT FOR R…" at bounding box center [327, 243] width 376 height 38
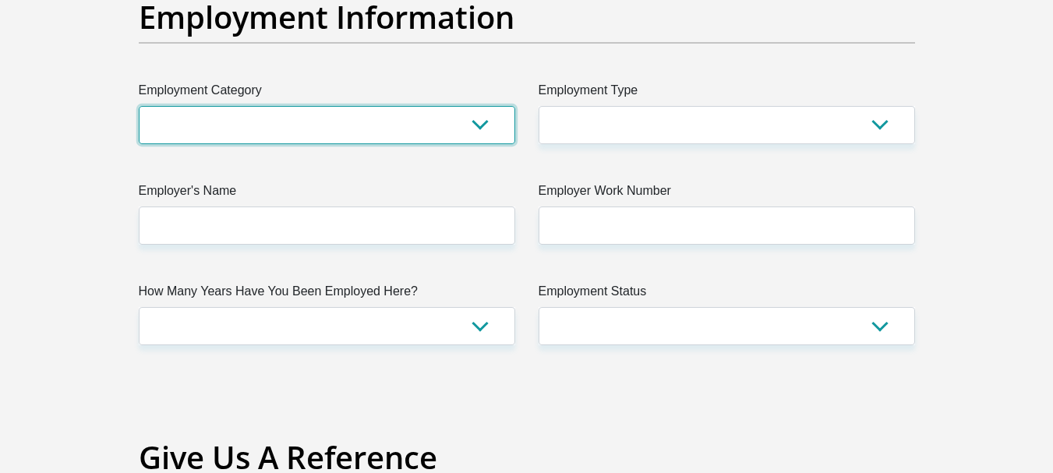
scroll to position [2883, 0]
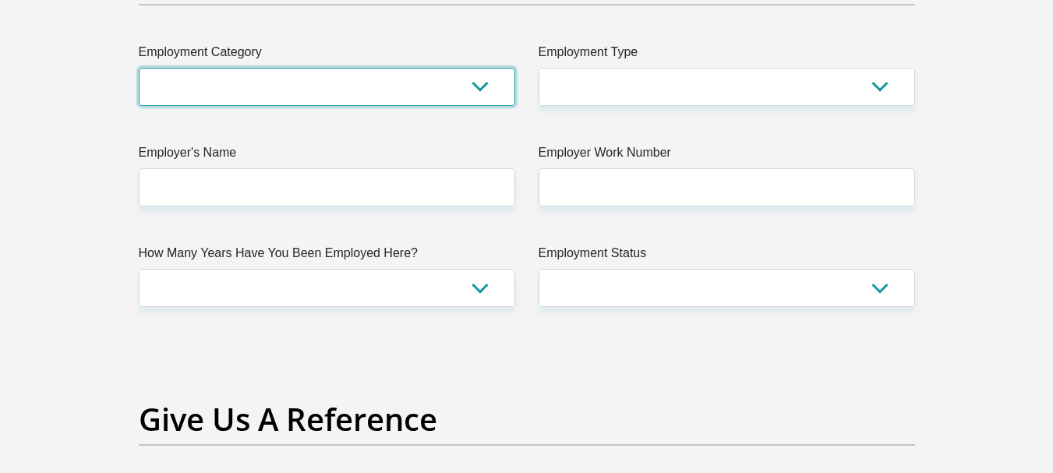
click at [482, 89] on select "AGRICULTURE ALCOHOL & TOBACCO CONSTRUCTION MATERIALS METALLURGY EQUIPMENT FOR R…" at bounding box center [327, 87] width 376 height 38
select select "67"
click at [139, 68] on select "AGRICULTURE ALCOHOL & TOBACCO CONSTRUCTION MATERIALS METALLURGY EQUIPMENT FOR R…" at bounding box center [327, 87] width 376 height 38
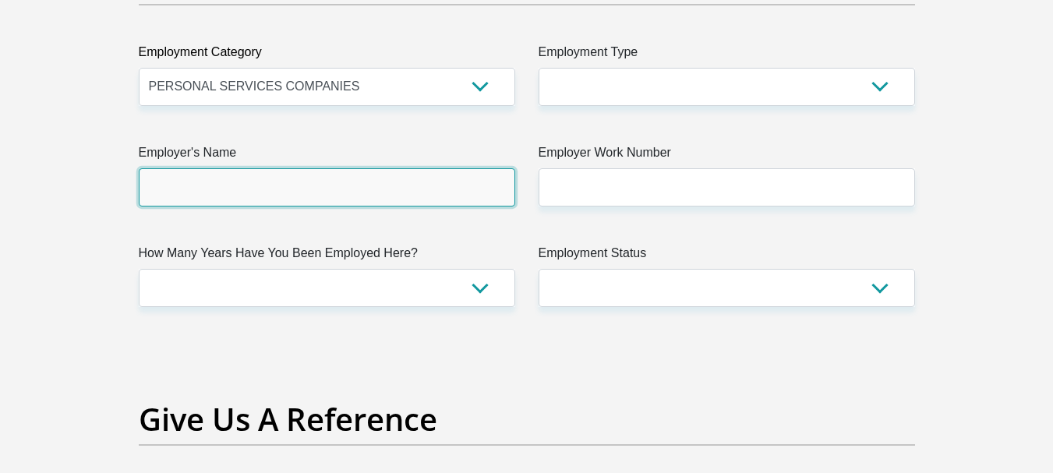
click at [224, 185] on input "Employer's Name" at bounding box center [327, 187] width 376 height 38
type input "swucreditsolution"
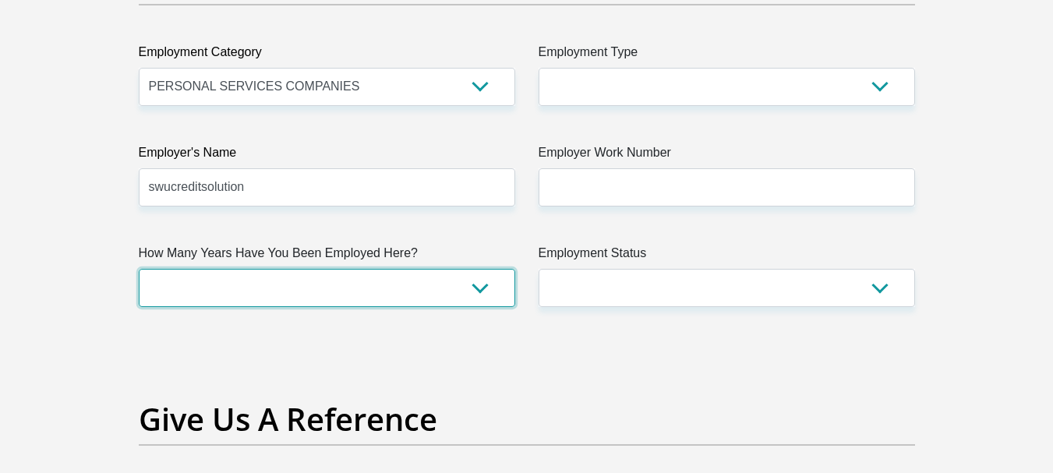
click at [472, 295] on select "less than 1 year 1-3 years 3-5 years 5+ years" at bounding box center [327, 288] width 376 height 38
select select "60"
click at [139, 269] on select "less than 1 year 1-3 years 3-5 years 5+ years" at bounding box center [327, 288] width 376 height 38
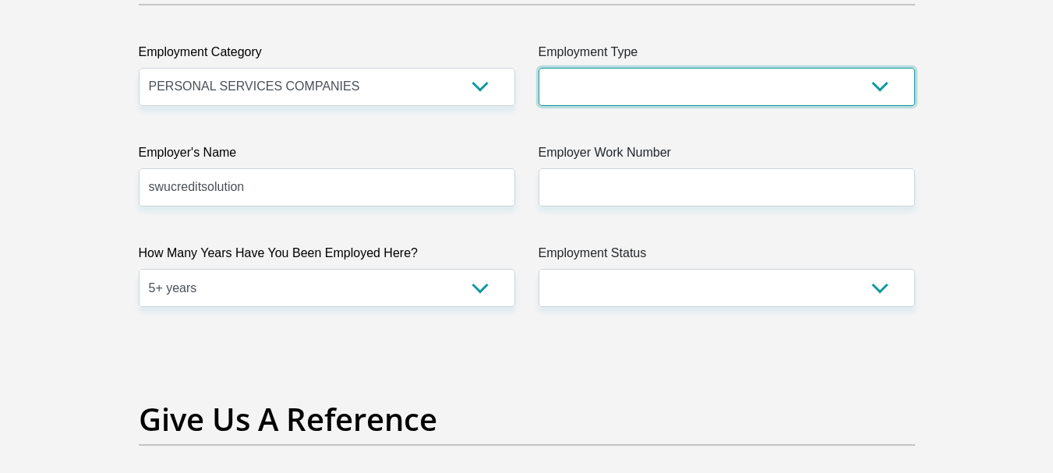
click at [880, 88] on select "College/Lecturer Craft Seller Creative Driver Executive Farmer Forces - Non Com…" at bounding box center [726, 87] width 376 height 38
click at [874, 82] on select "College/Lecturer Craft Seller Creative Driver Executive Farmer Forces - Non Com…" at bounding box center [726, 87] width 376 height 38
select select "Office Staff/Clerk"
click at [538, 68] on select "College/Lecturer Craft Seller Creative Driver Executive Farmer Forces - Non Com…" at bounding box center [726, 87] width 376 height 38
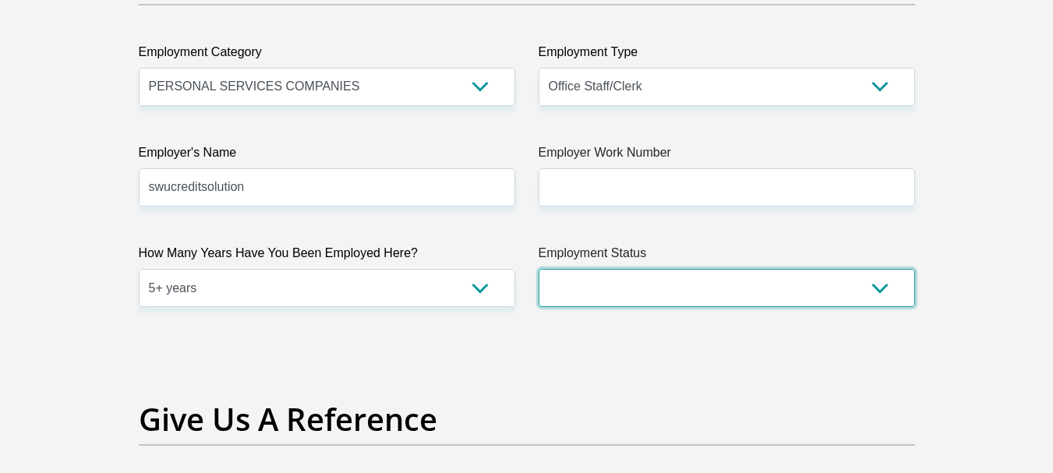
click at [879, 288] on select "Permanent/Full-time Part-time/Casual Contract Worker Self-Employed Housewife Re…" at bounding box center [726, 288] width 376 height 38
select select "1"
click at [538, 269] on select "Permanent/Full-time Part-time/Casual Contract Worker Self-Employed Housewife Re…" at bounding box center [726, 288] width 376 height 38
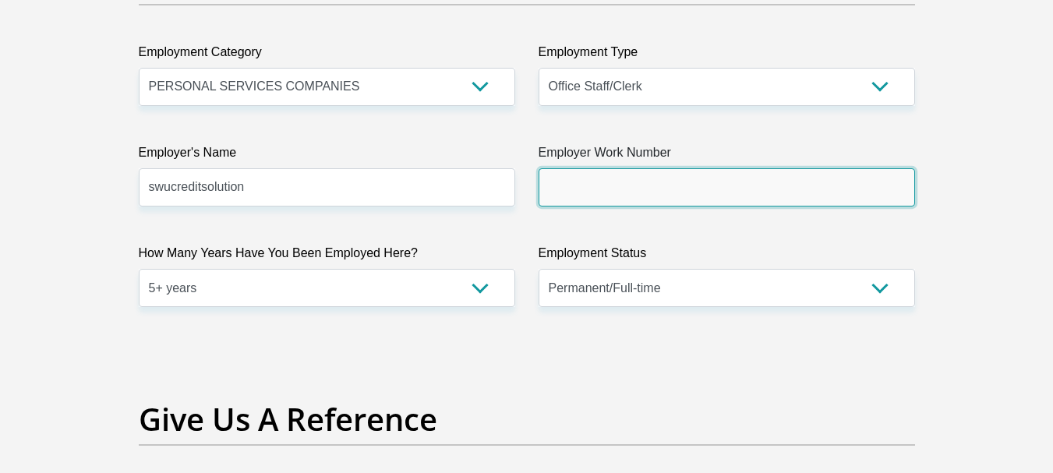
click at [620, 175] on input "Employer Work Number" at bounding box center [726, 187] width 376 height 38
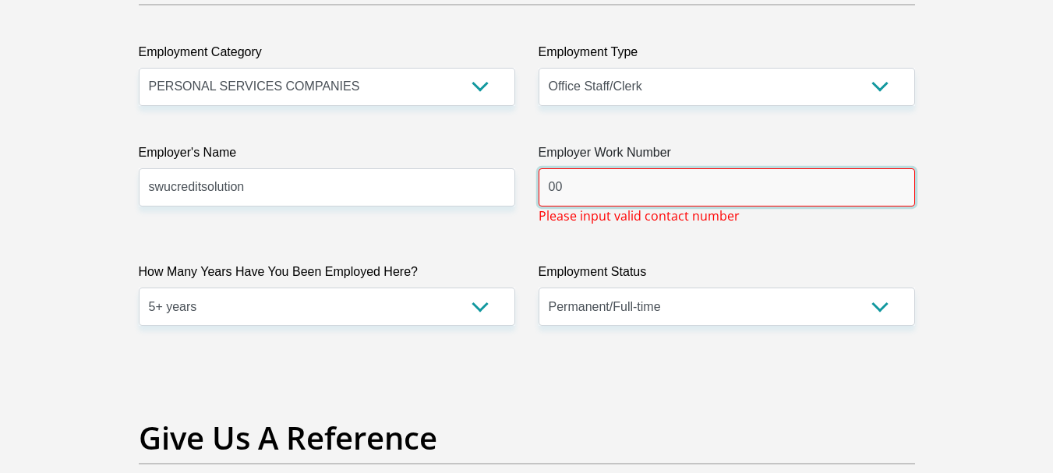
type input "0"
click at [571, 187] on input "239" at bounding box center [726, 187] width 376 height 38
type input "2"
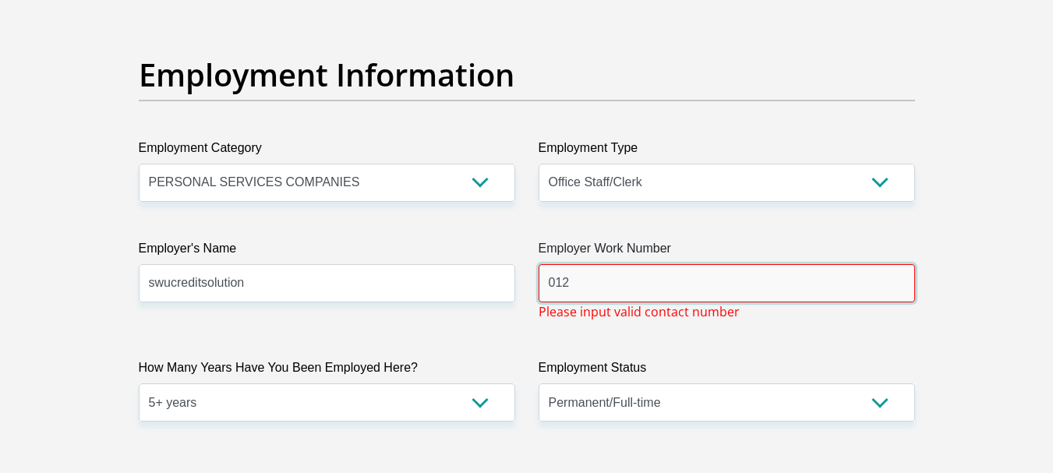
scroll to position [2727, 0]
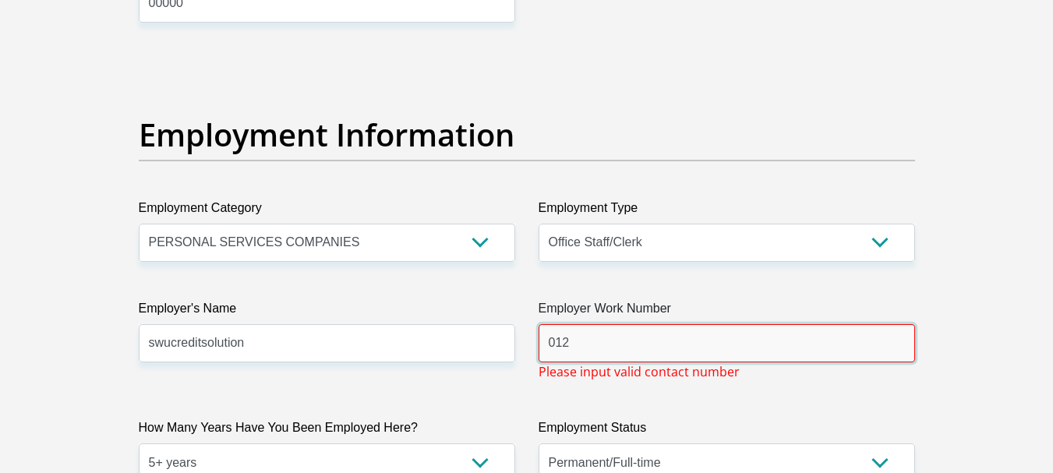
type input "012"
